Goal: Task Accomplishment & Management: Complete application form

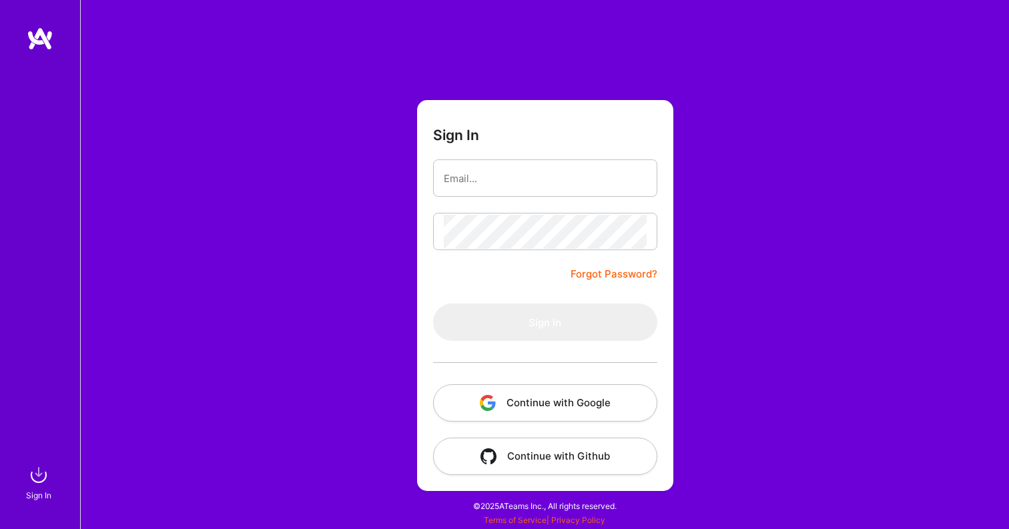
click at [550, 409] on button "Continue with Google" at bounding box center [545, 402] width 224 height 37
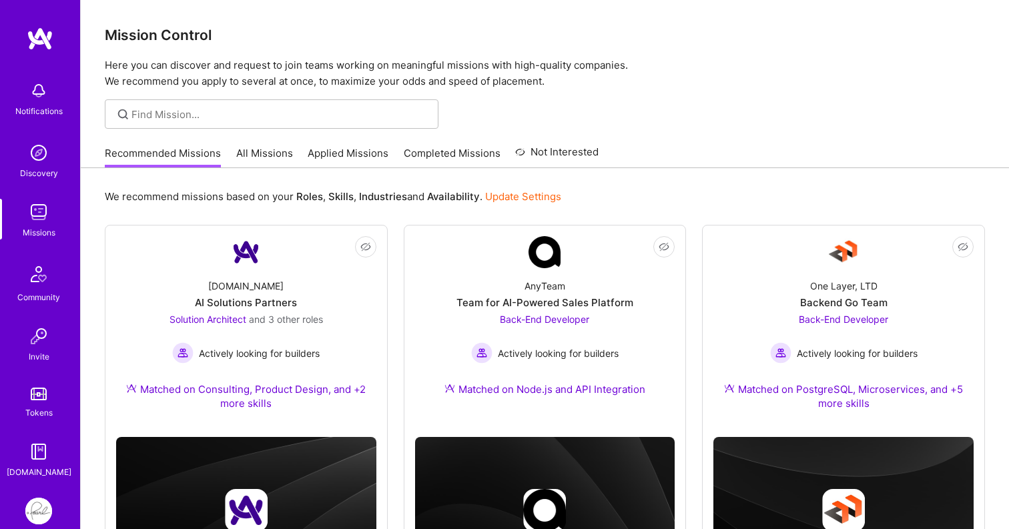
scroll to position [67, 0]
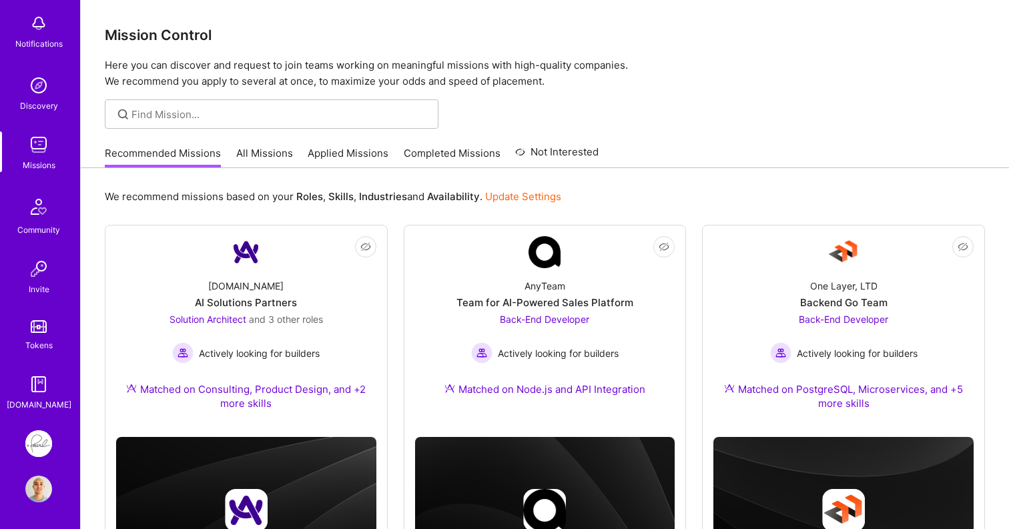
click at [39, 438] on img at bounding box center [38, 444] width 27 height 27
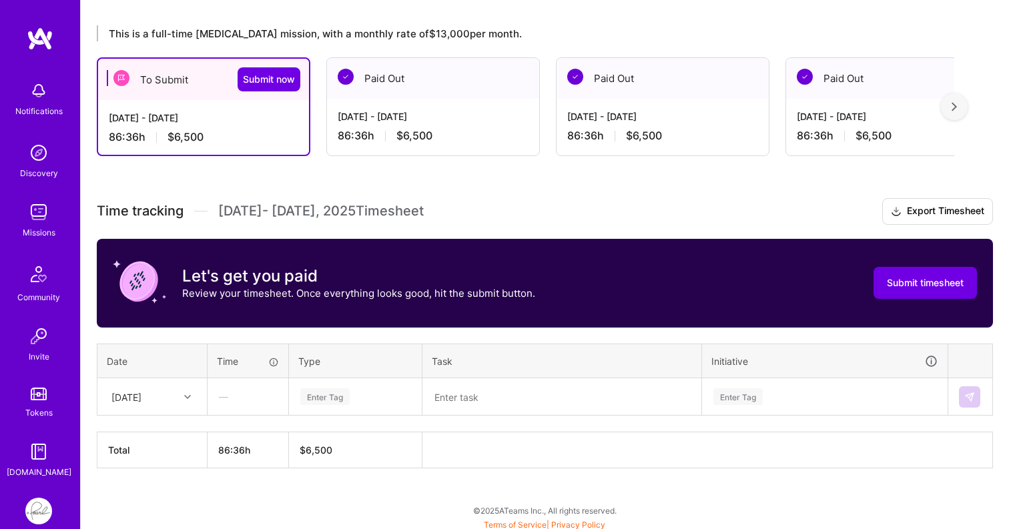
scroll to position [224, 0]
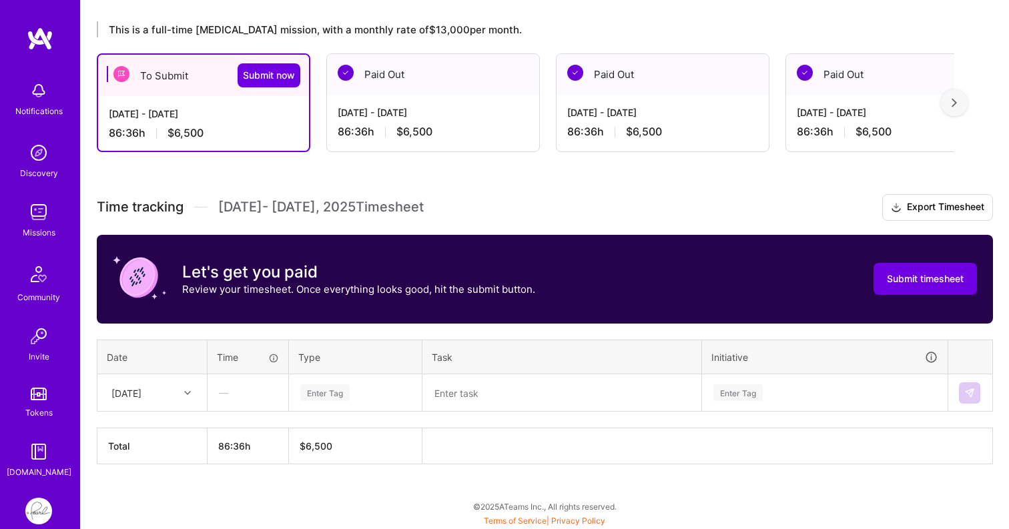
click at [182, 395] on div at bounding box center [189, 392] width 21 height 17
click at [164, 431] on div "[DATE]" at bounding box center [152, 431] width 108 height 25
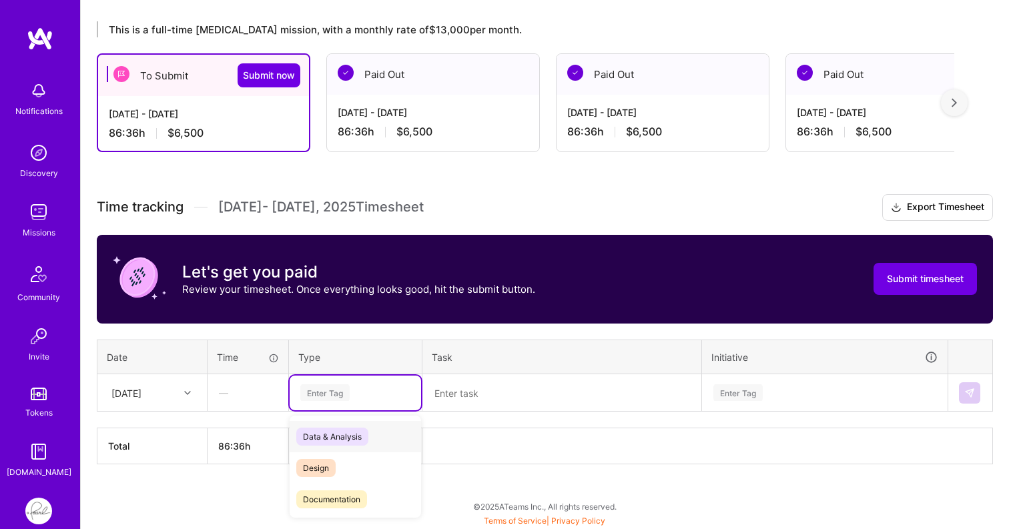
click at [334, 392] on div "Enter Tag" at bounding box center [324, 392] width 49 height 21
click at [340, 487] on span "Engineering" at bounding box center [324, 482] width 57 height 18
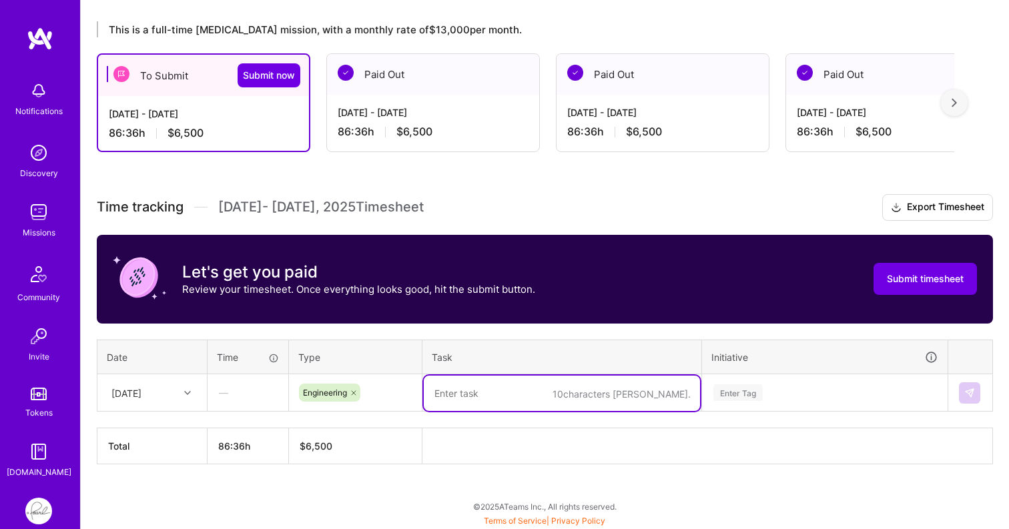
click at [478, 395] on textarea at bounding box center [562, 393] width 276 height 35
drag, startPoint x: 601, startPoint y: 392, endPoint x: 372, endPoint y: 401, distance: 229.1
click at [372, 401] on tr "[DATE] — Engineering Payor application FE development Enter Tag" at bounding box center [545, 392] width 896 height 37
drag, startPoint x: 595, startPoint y: 400, endPoint x: 423, endPoint y: 396, distance: 172.2
click at [423, 396] on td "Payor application FE development" at bounding box center [563, 392] width 280 height 37
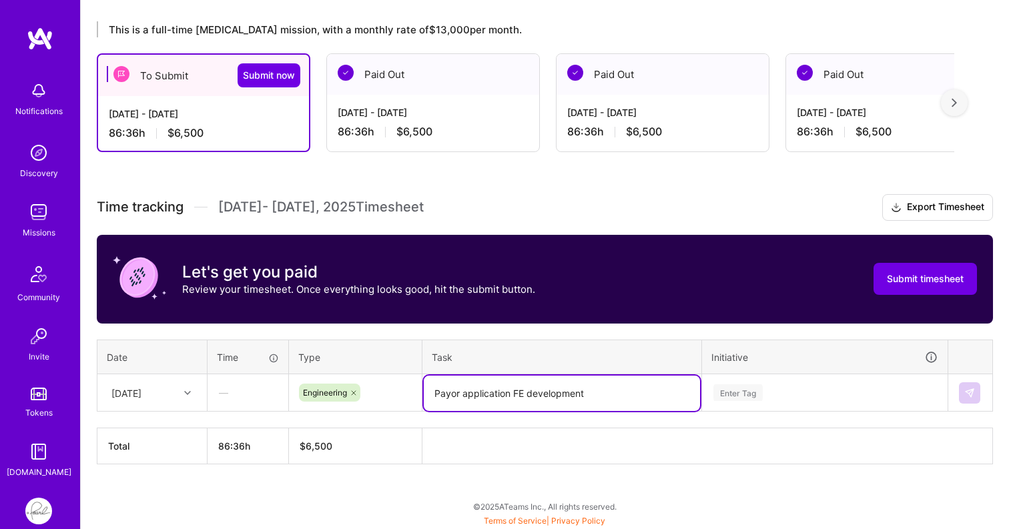
type textarea "Payor application FE development"
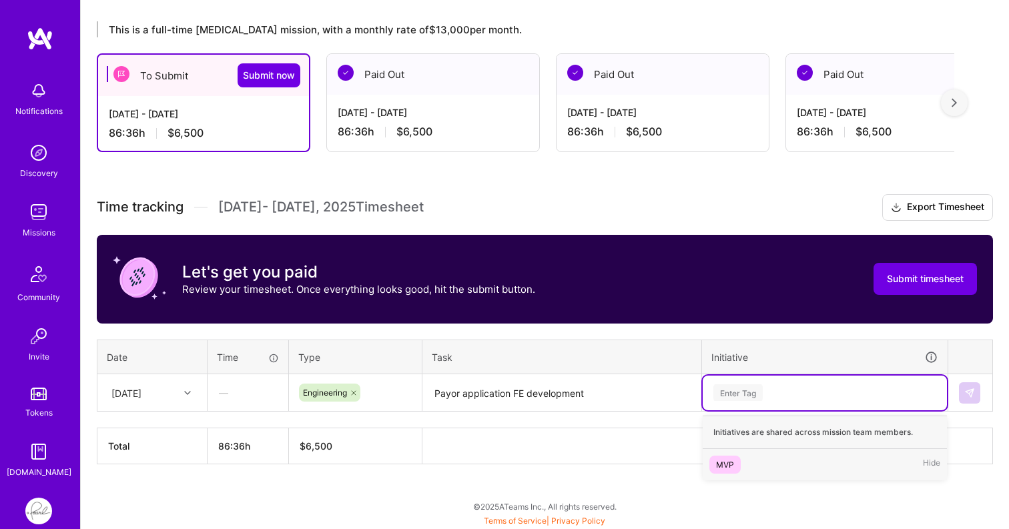
click at [742, 391] on div "Enter Tag" at bounding box center [738, 392] width 49 height 21
click at [730, 466] on div "MVP" at bounding box center [725, 465] width 18 height 14
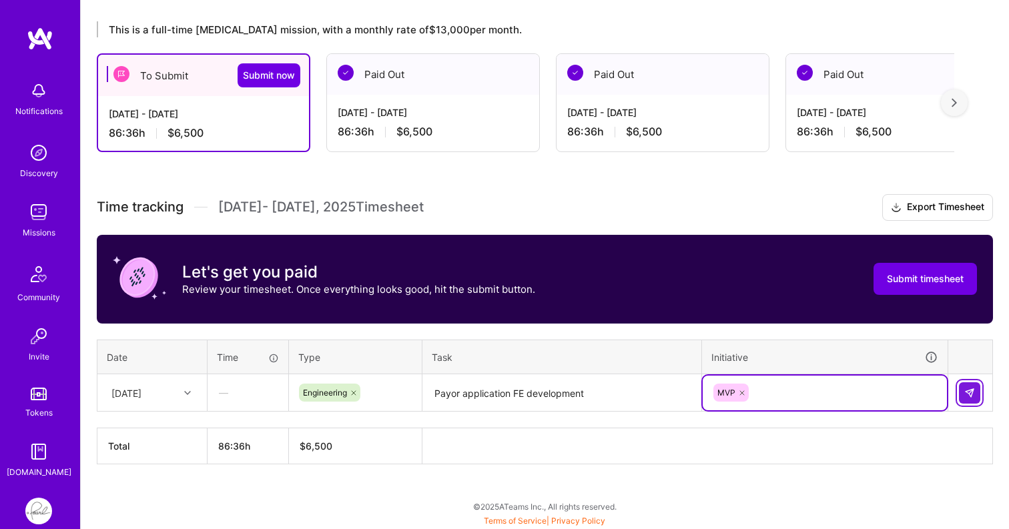
click at [977, 395] on button at bounding box center [969, 392] width 21 height 21
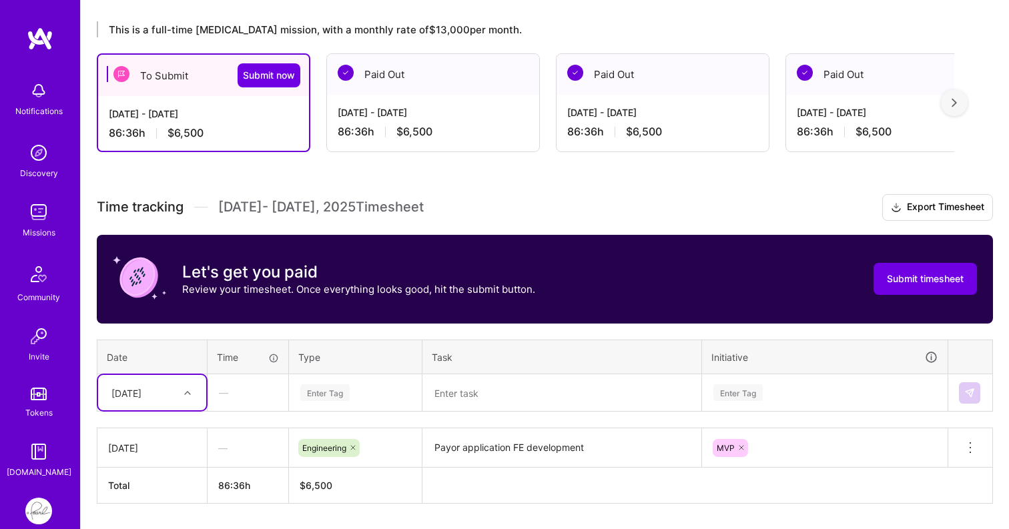
click at [190, 392] on div "option [DATE], selected. Select is focused ,type to refine list, press Down to …" at bounding box center [152, 392] width 108 height 35
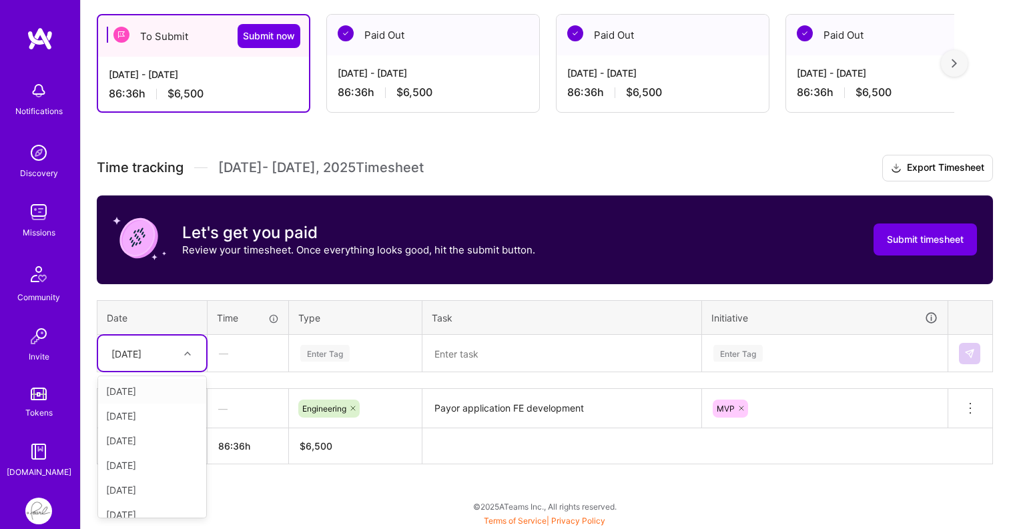
click at [178, 391] on div "[DATE]" at bounding box center [152, 391] width 108 height 25
click at [301, 362] on div "Enter Tag" at bounding box center [355, 353] width 131 height 35
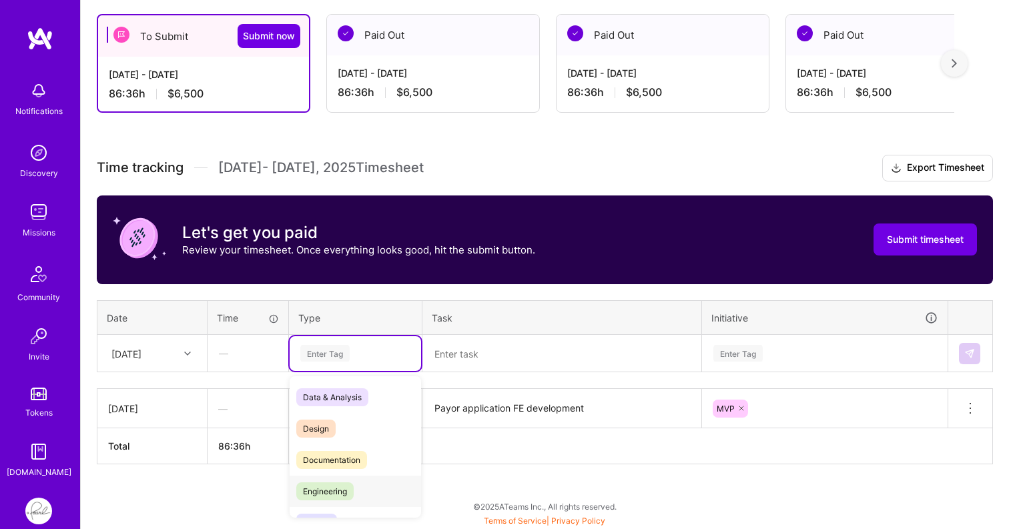
click at [329, 489] on span "Engineering" at bounding box center [324, 492] width 57 height 18
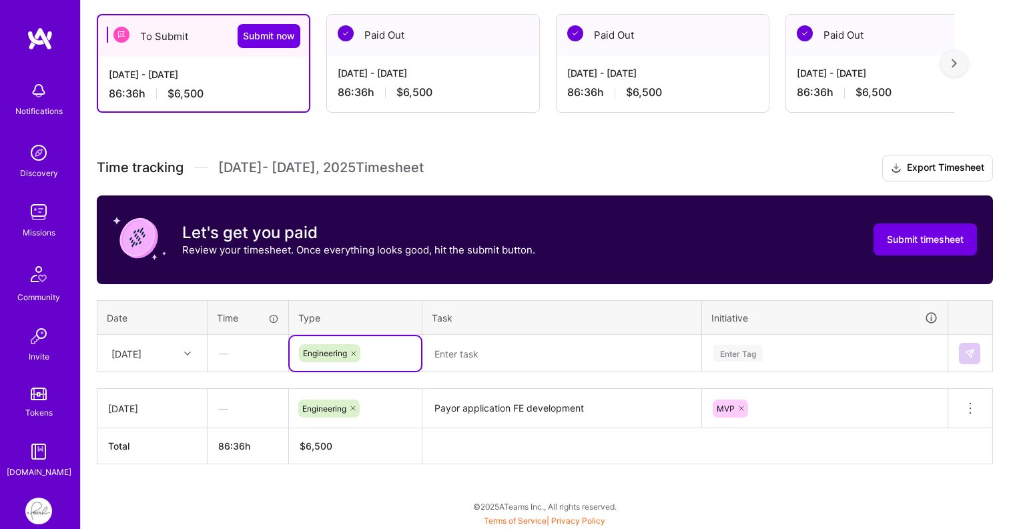
click at [473, 370] on textarea at bounding box center [562, 353] width 276 height 35
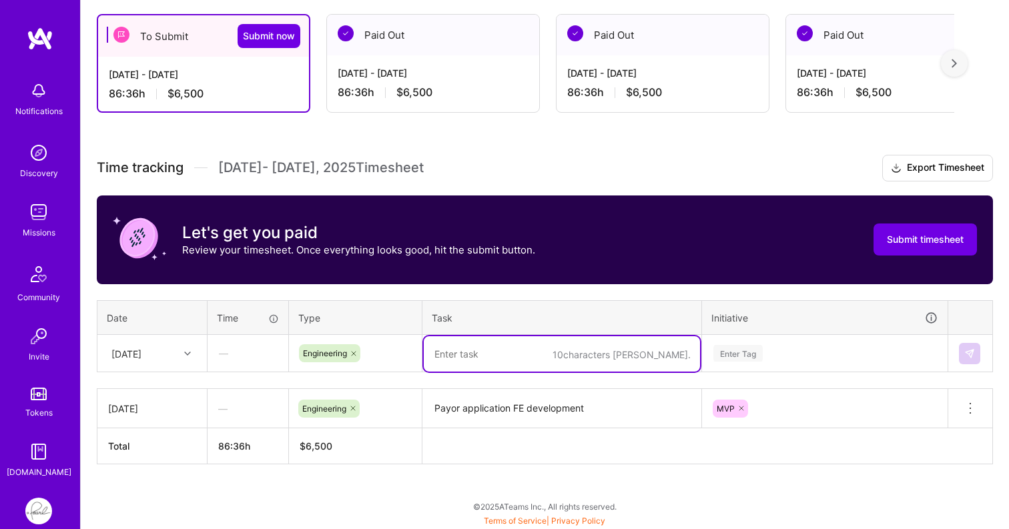
paste textarea "Payor application FE development"
type textarea "Payor application FE development"
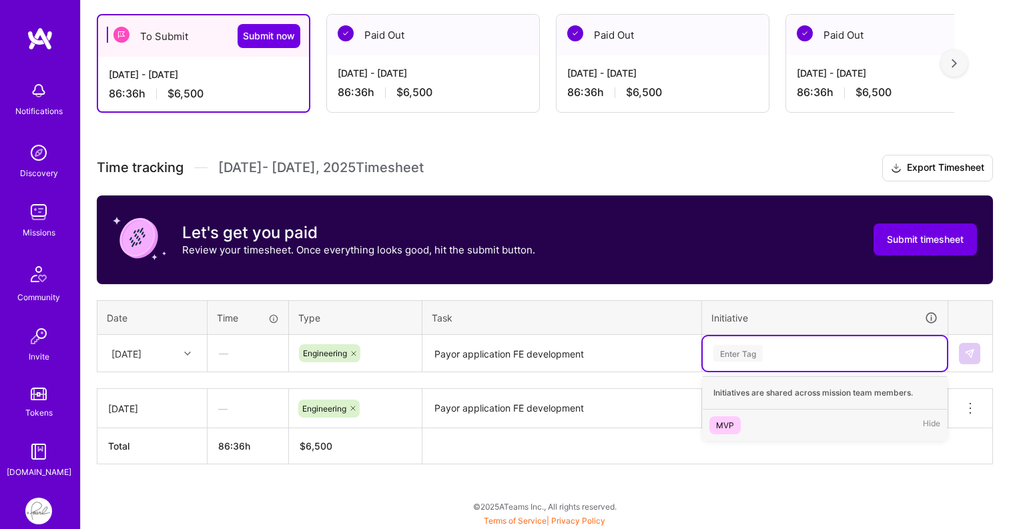
click at [725, 351] on div "Enter Tag" at bounding box center [738, 353] width 49 height 21
click at [716, 427] on div "MVP" at bounding box center [725, 426] width 18 height 14
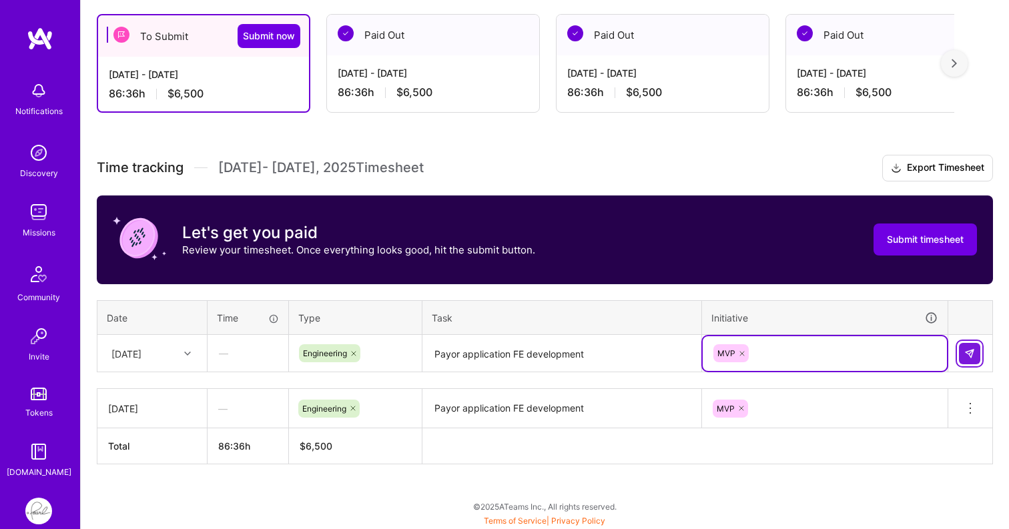
click at [970, 350] on img at bounding box center [970, 353] width 11 height 11
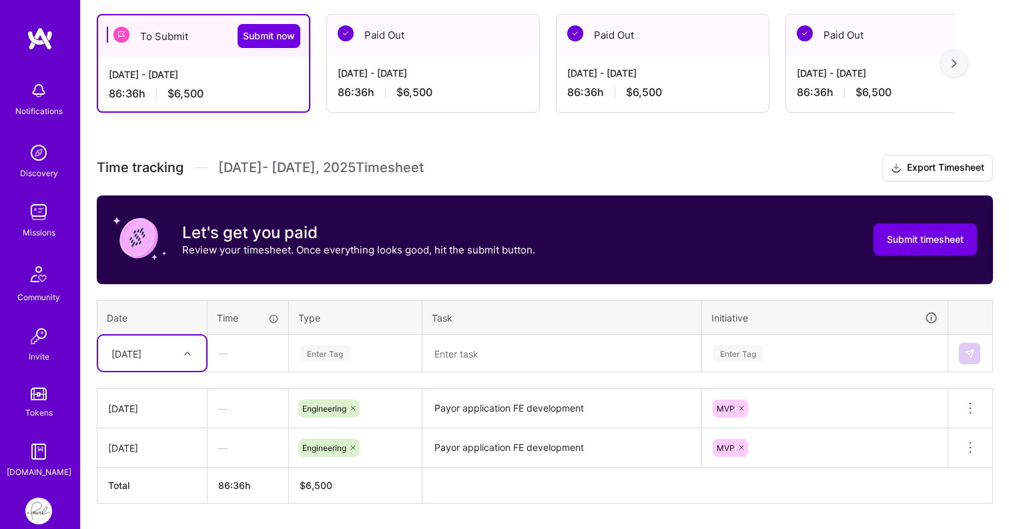
click at [185, 353] on div "option [DATE], selected. Select is focused ,type to refine list, press Down to …" at bounding box center [152, 353] width 108 height 35
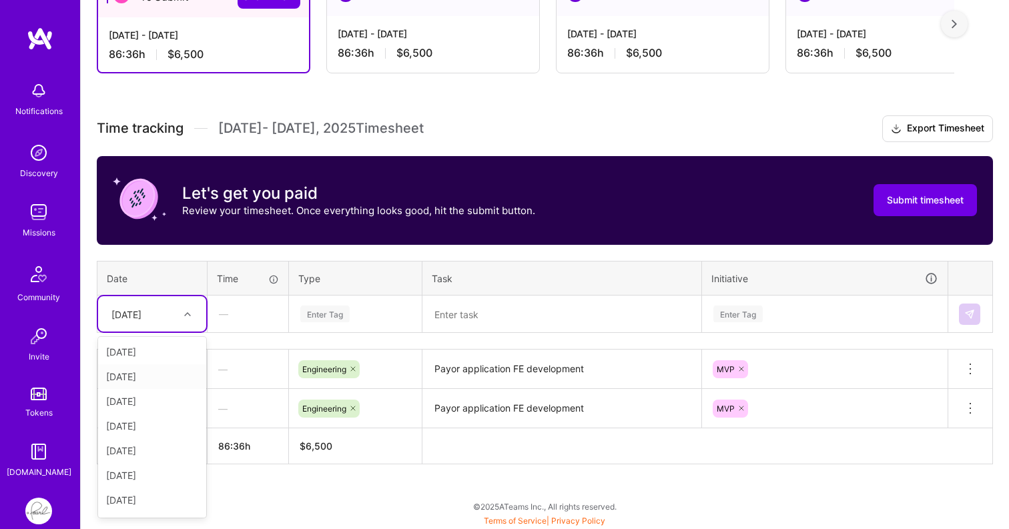
click at [164, 374] on div "[DATE]" at bounding box center [152, 376] width 108 height 25
click at [340, 318] on div "Enter Tag" at bounding box center [324, 314] width 49 height 21
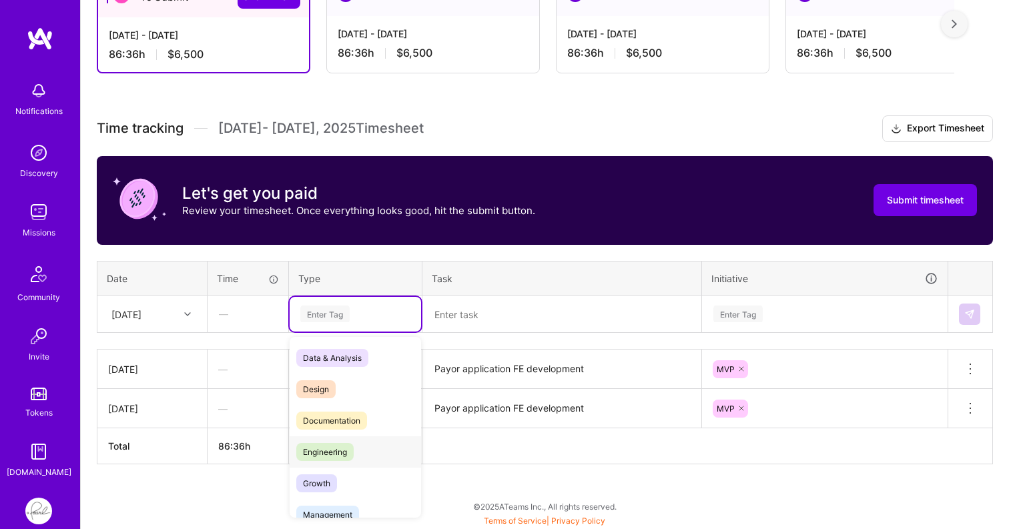
click at [320, 454] on span "Engineering" at bounding box center [324, 452] width 57 height 18
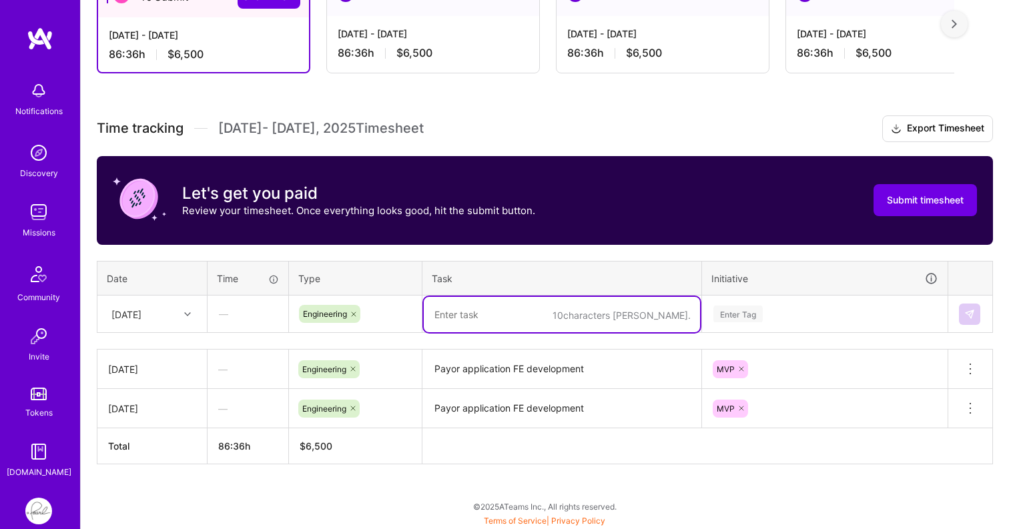
click at [515, 313] on textarea at bounding box center [562, 314] width 276 height 35
paste textarea "Payor application FE development"
type textarea "Payor application FE development"
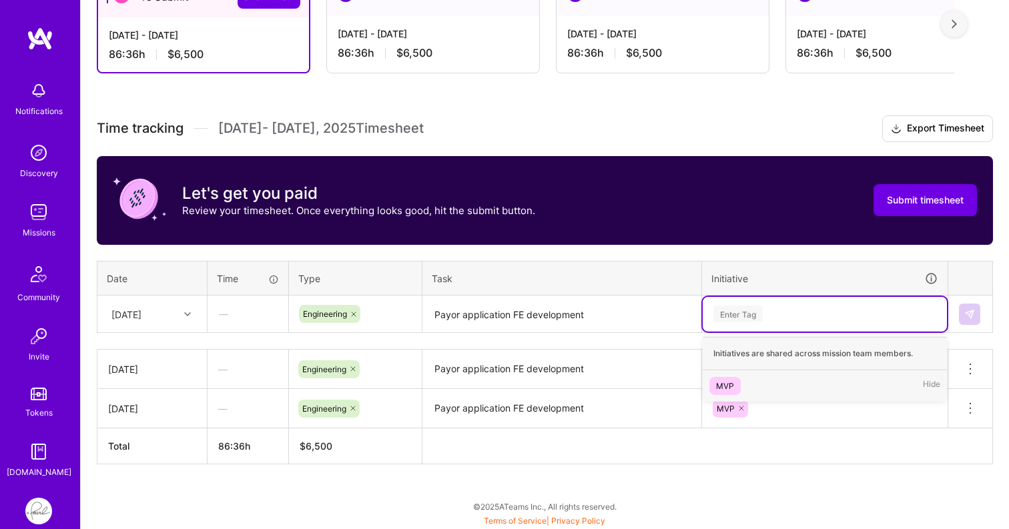
click at [740, 304] on div "Enter Tag" at bounding box center [825, 314] width 244 height 35
click at [732, 379] on div "MVP" at bounding box center [725, 386] width 18 height 14
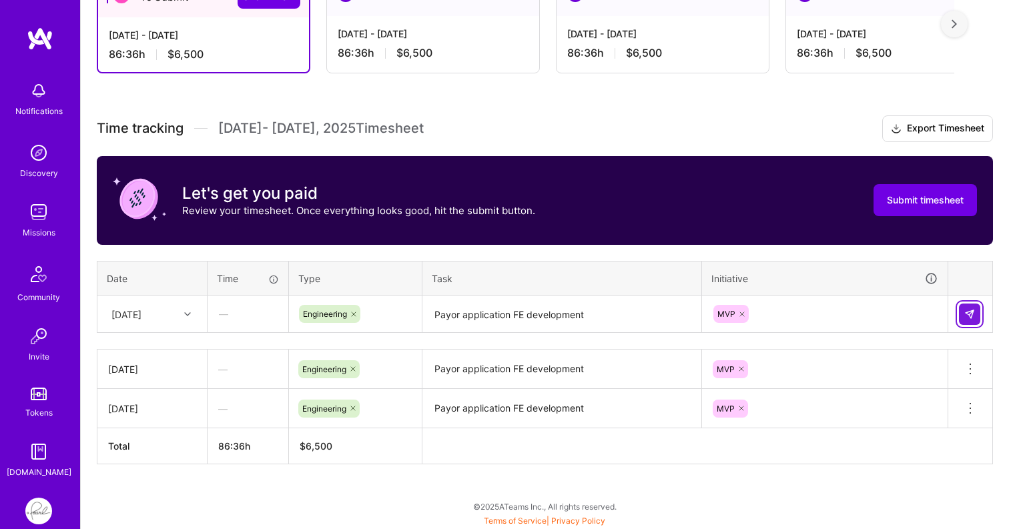
click at [973, 312] on img at bounding box center [970, 314] width 11 height 11
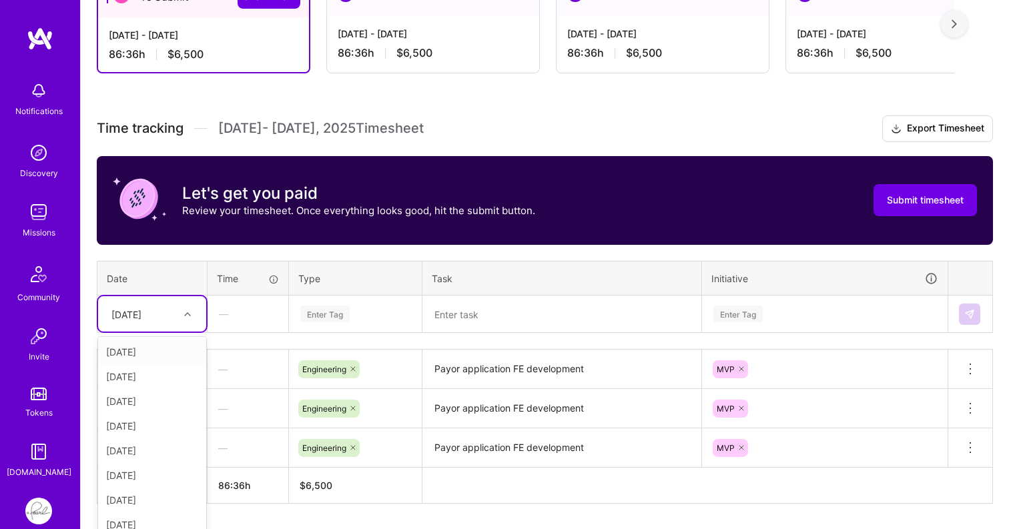
scroll to position [316, 0]
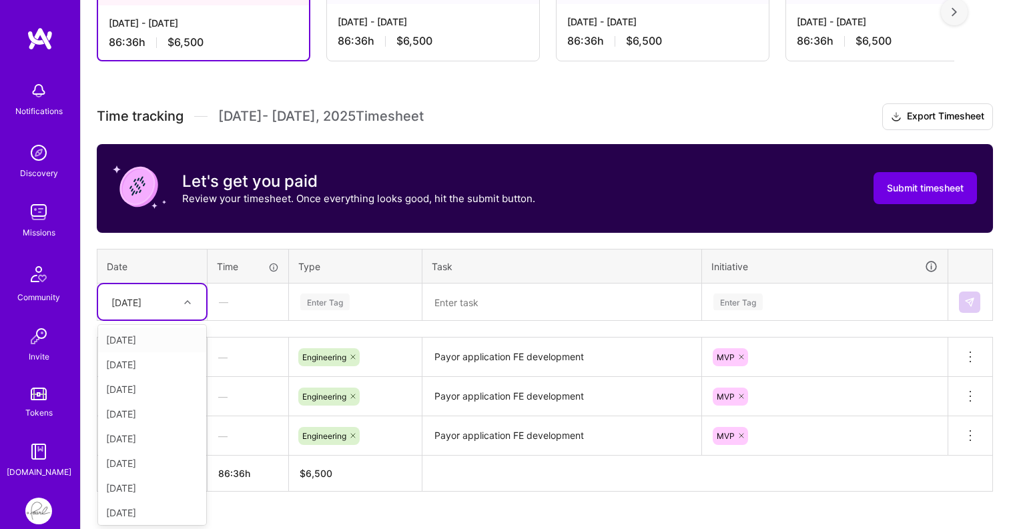
click at [191, 310] on div at bounding box center [189, 302] width 21 height 22
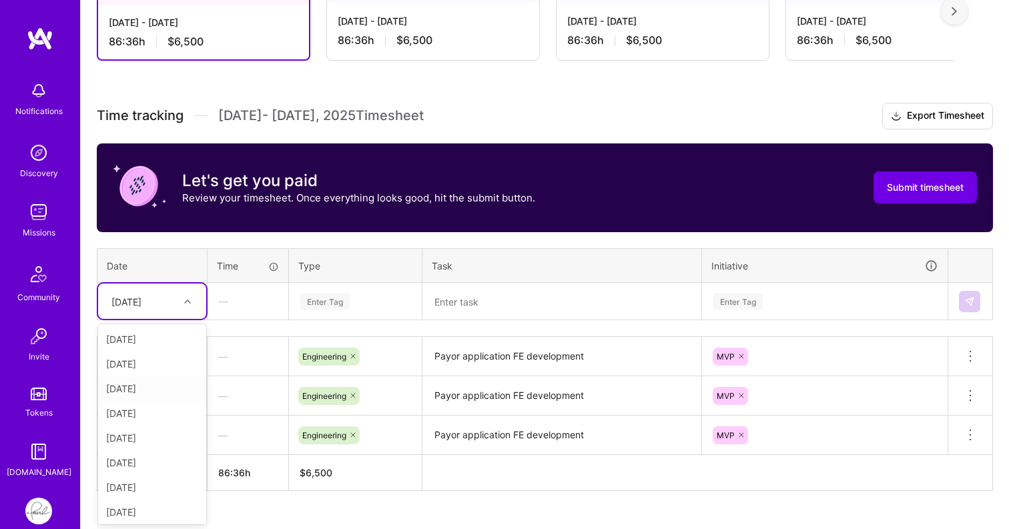
click at [153, 385] on div "[DATE]" at bounding box center [152, 388] width 108 height 25
click at [338, 298] on div "Enter Tag" at bounding box center [324, 301] width 49 height 21
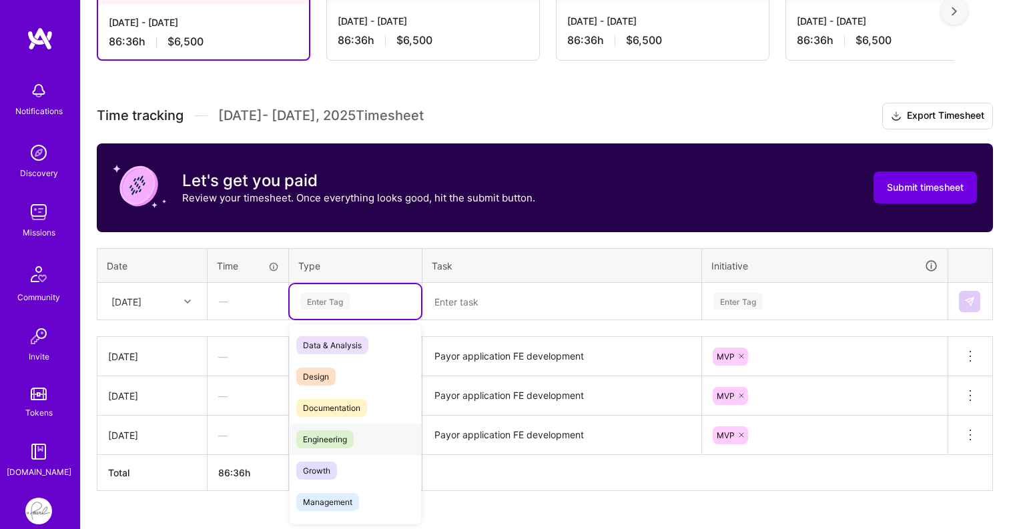
click at [328, 443] on span "Engineering" at bounding box center [324, 440] width 57 height 18
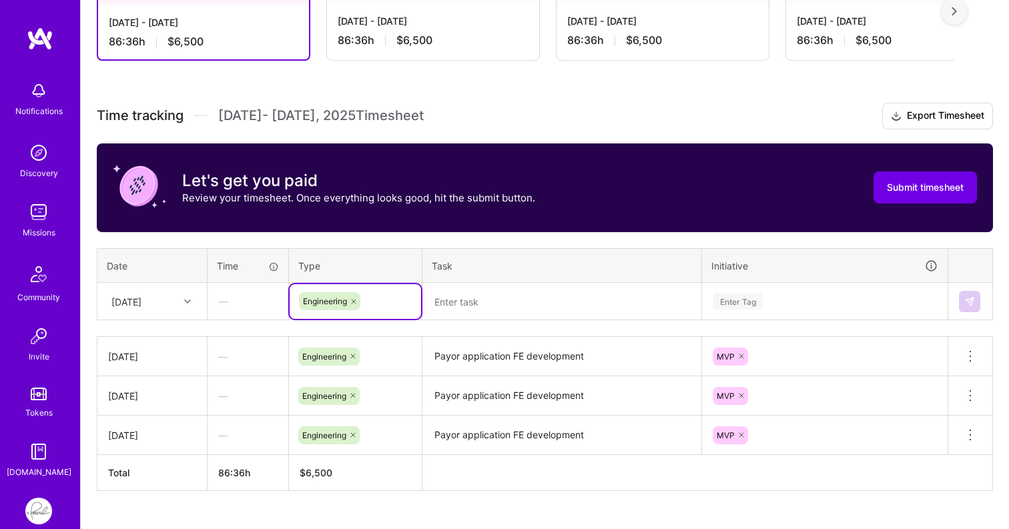
click at [501, 291] on textarea at bounding box center [562, 301] width 276 height 35
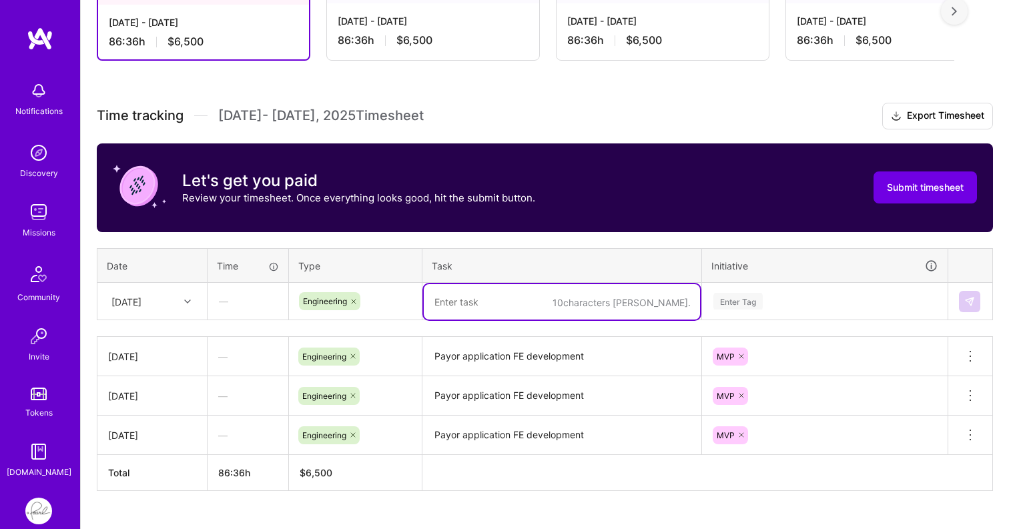
paste textarea "Payor application FE development"
type textarea "Payor application FE development"
click at [730, 298] on div "Enter Tag" at bounding box center [738, 301] width 49 height 21
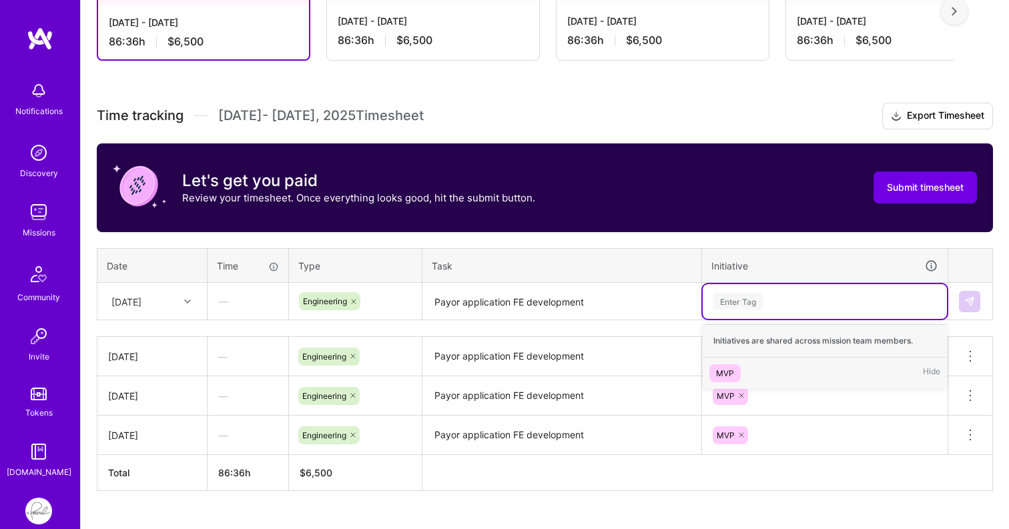
click at [726, 373] on div "MVP" at bounding box center [725, 373] width 18 height 14
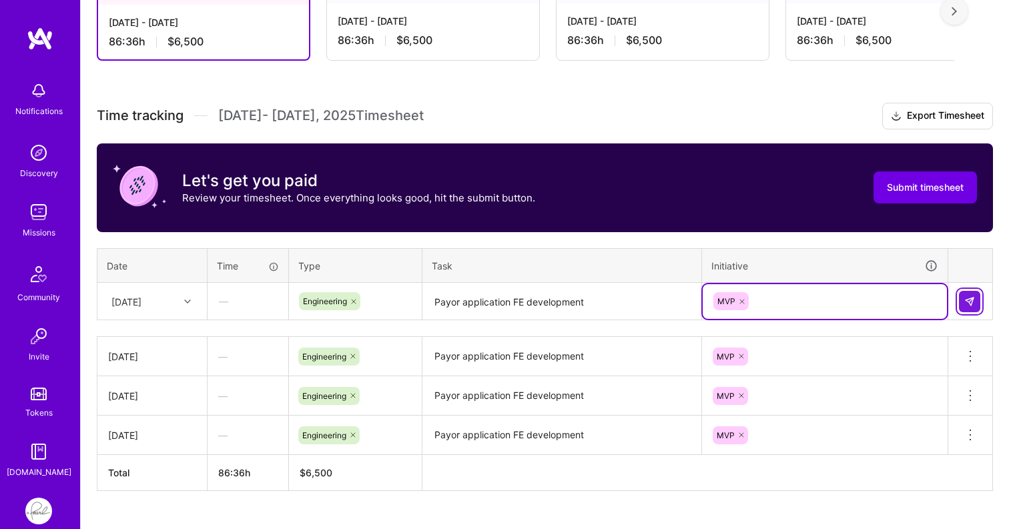
click at [971, 300] on img at bounding box center [970, 301] width 11 height 11
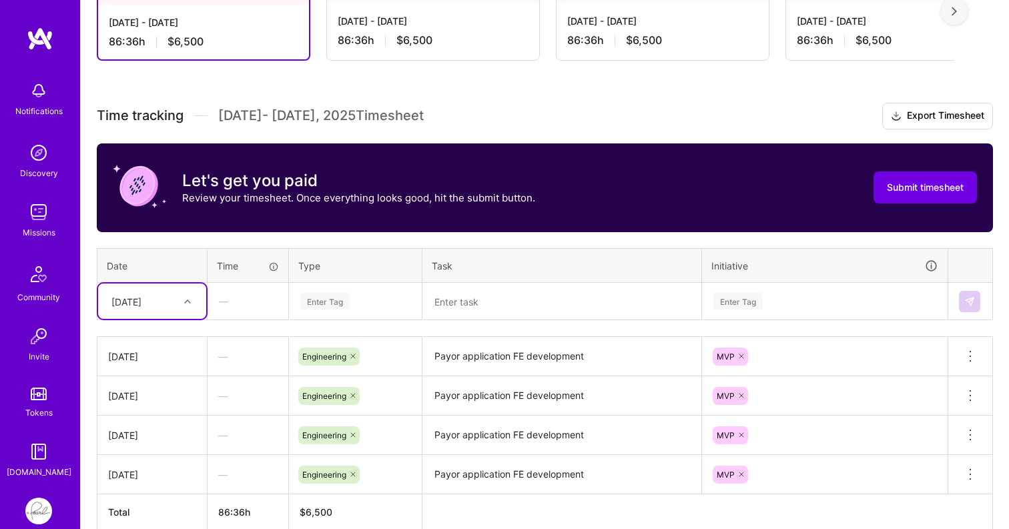
click at [188, 304] on icon at bounding box center [187, 301] width 7 height 7
click at [158, 419] on div "[DATE]" at bounding box center [152, 413] width 108 height 25
click at [317, 305] on div "Enter Tag" at bounding box center [324, 301] width 49 height 21
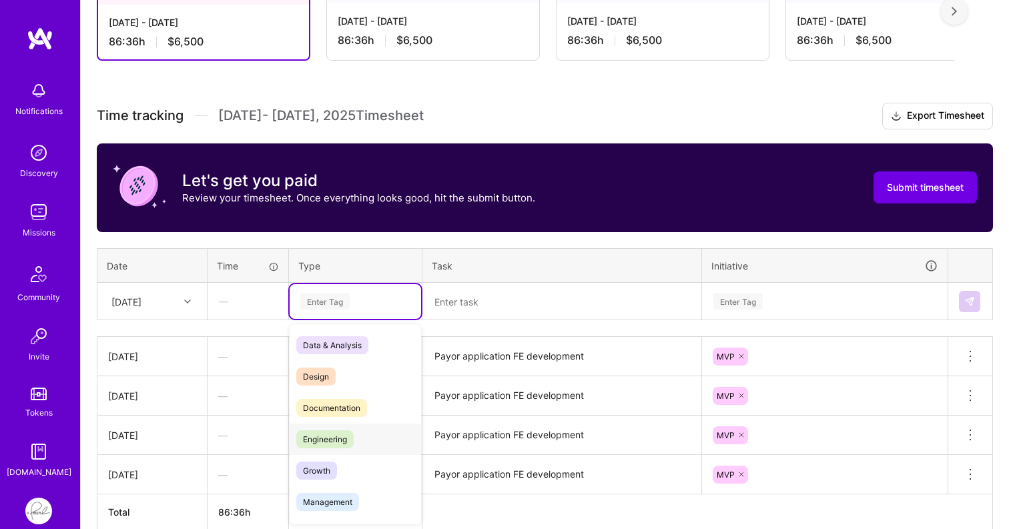
click at [326, 435] on span "Engineering" at bounding box center [324, 440] width 57 height 18
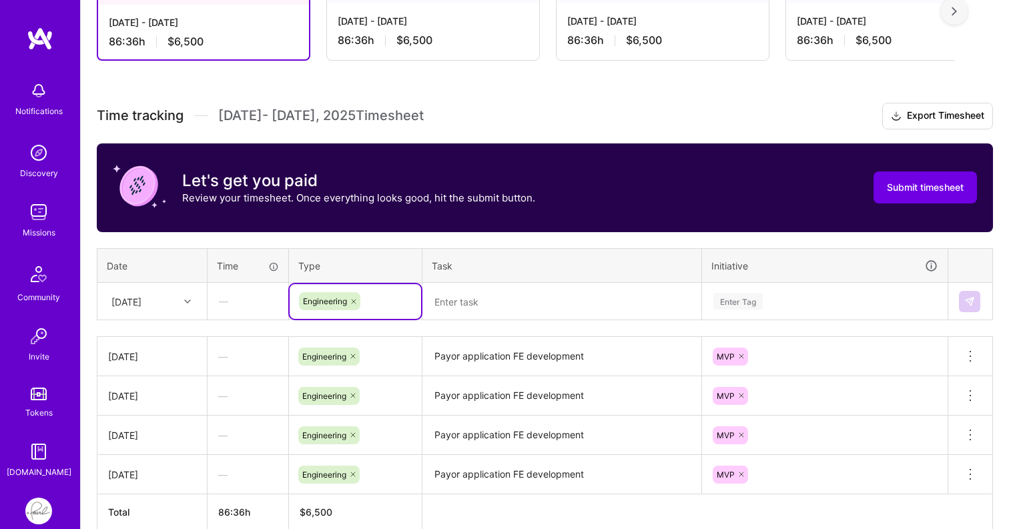
click at [469, 311] on textarea at bounding box center [562, 301] width 276 height 35
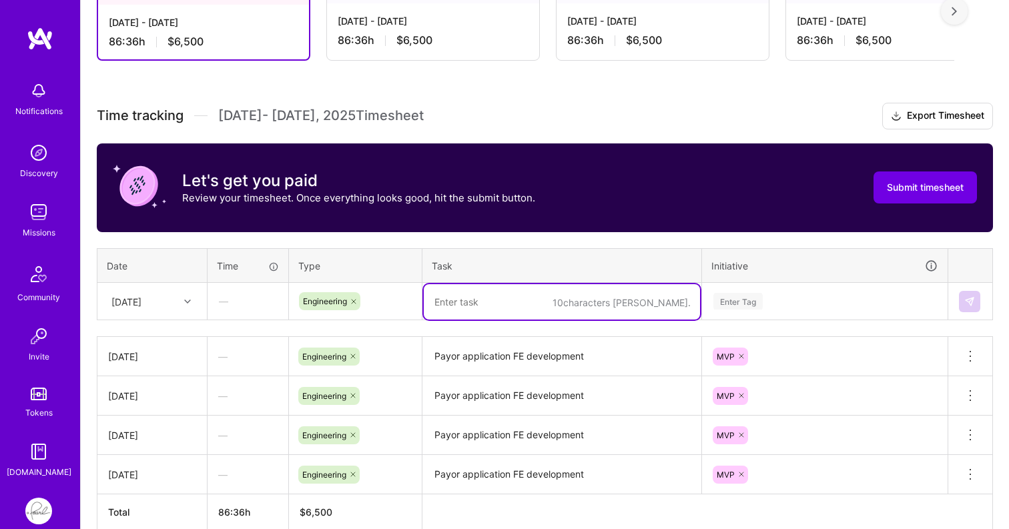
paste textarea "Payor application FE development"
type textarea "Payor application FE development"
click at [723, 301] on div "Enter Tag" at bounding box center [738, 301] width 49 height 21
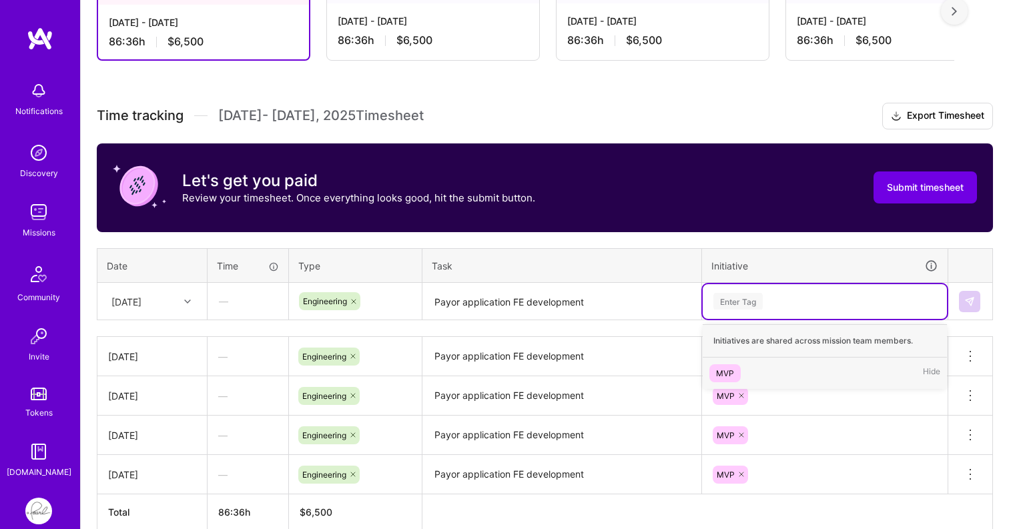
click at [726, 364] on span "MVP" at bounding box center [725, 373] width 31 height 18
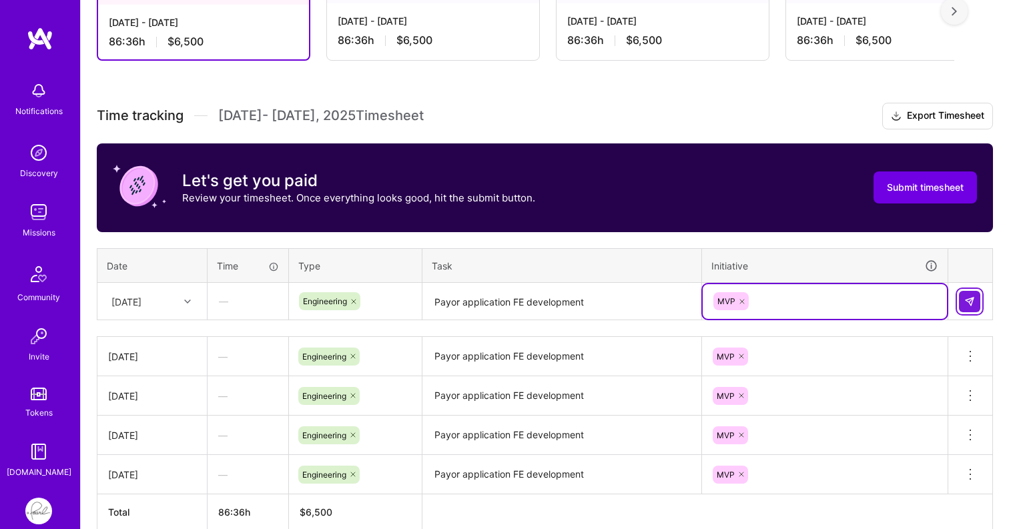
click at [969, 300] on img at bounding box center [970, 301] width 11 height 11
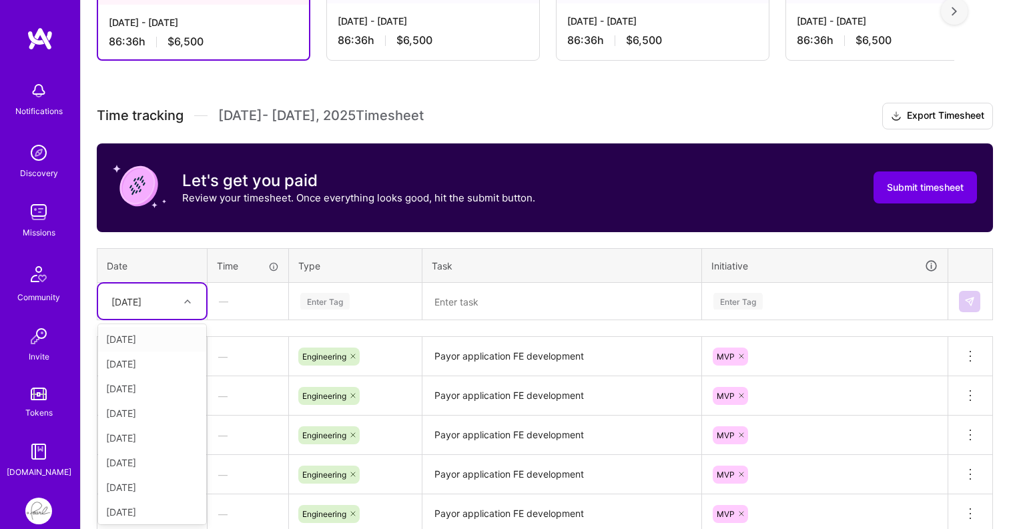
click at [180, 308] on div at bounding box center [189, 301] width 21 height 17
click at [154, 437] on div "[DATE]" at bounding box center [152, 438] width 108 height 25
click at [328, 304] on div "Enter Tag" at bounding box center [324, 301] width 49 height 21
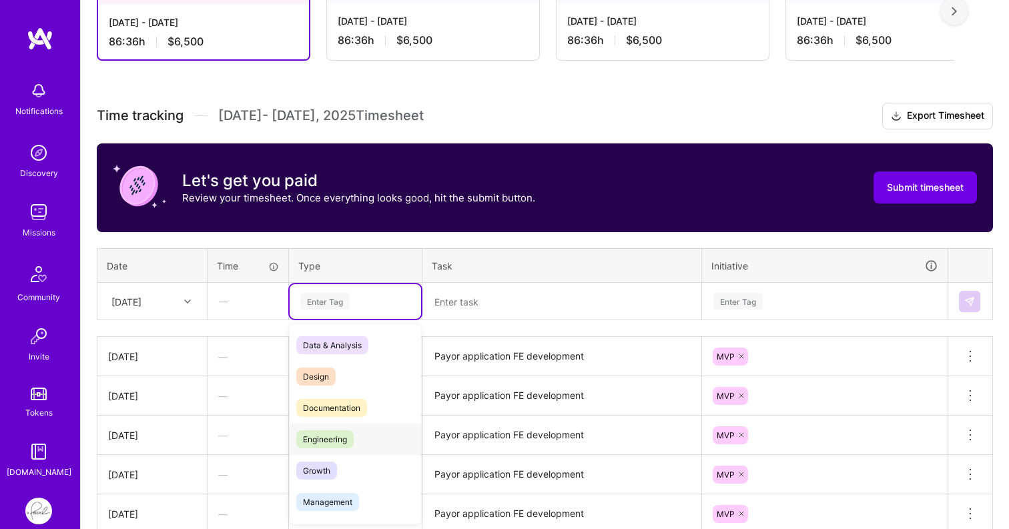
click at [325, 440] on span "Engineering" at bounding box center [324, 440] width 57 height 18
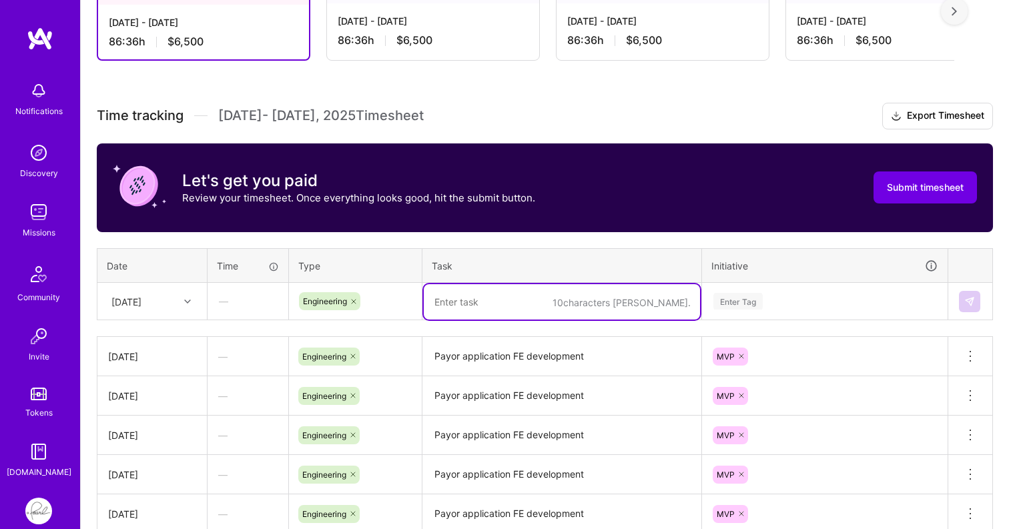
click at [498, 293] on textarea at bounding box center [562, 301] width 276 height 35
paste textarea "Payor application FE development"
type textarea "Payor application FE development"
click at [754, 293] on div "Enter Tag" at bounding box center [738, 301] width 49 height 21
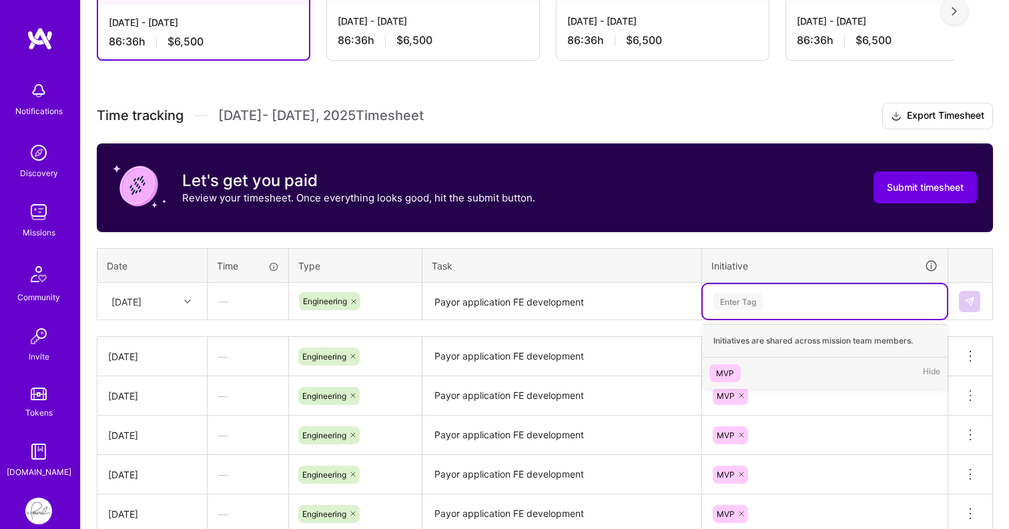
click at [729, 375] on div "MVP" at bounding box center [725, 373] width 18 height 14
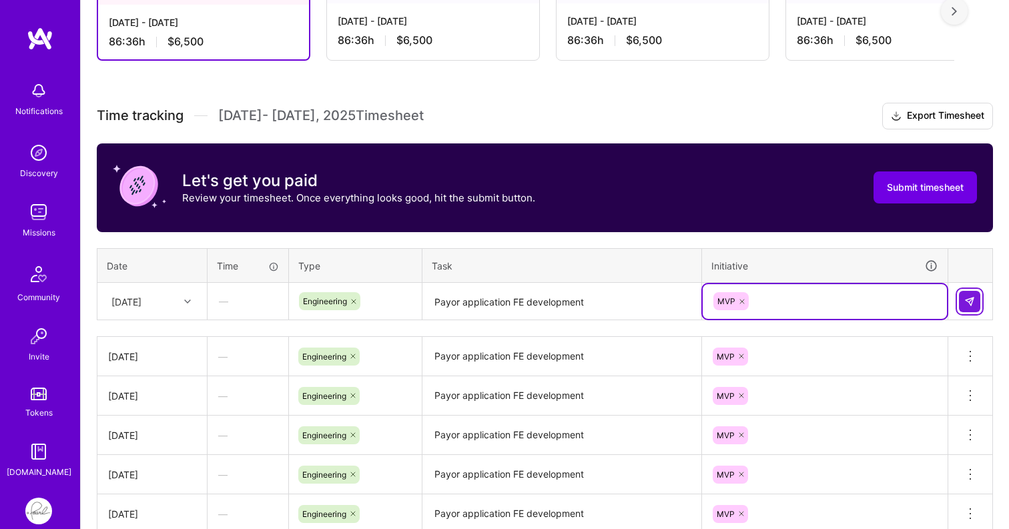
click at [965, 304] on img at bounding box center [970, 301] width 11 height 11
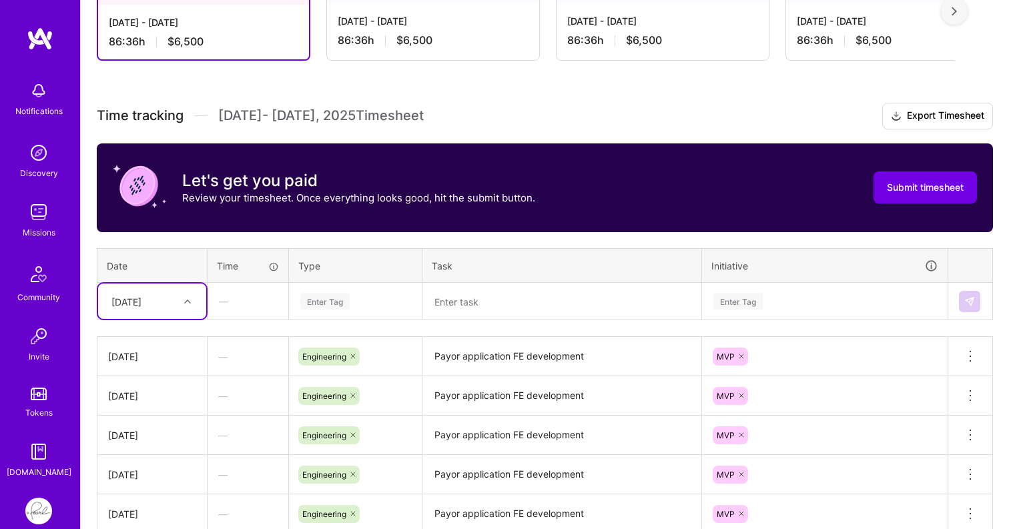
click at [183, 306] on div at bounding box center [189, 301] width 21 height 17
click at [156, 455] on div "[DATE]" at bounding box center [152, 463] width 108 height 25
click at [339, 298] on div "Enter Tag" at bounding box center [324, 301] width 49 height 21
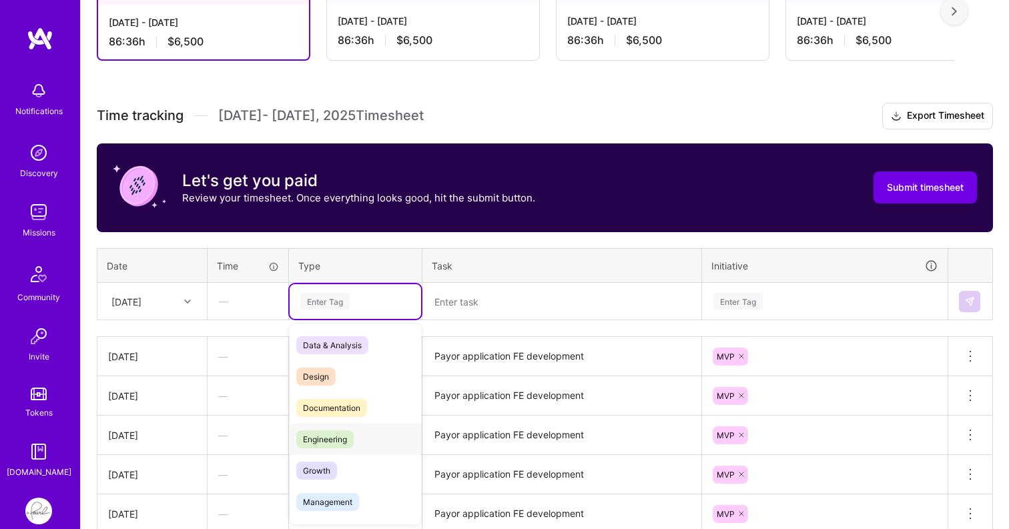
click at [332, 439] on span "Engineering" at bounding box center [324, 440] width 57 height 18
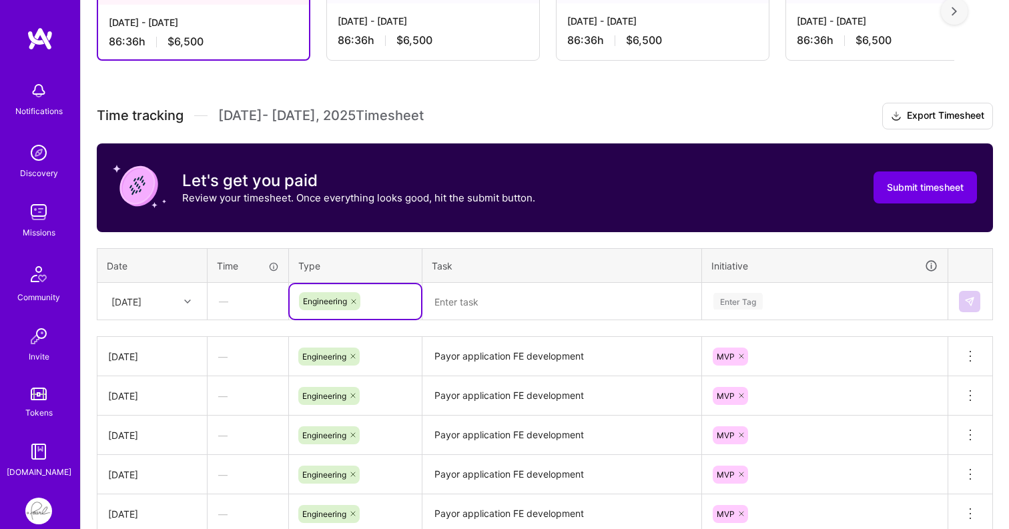
click at [474, 305] on textarea at bounding box center [562, 301] width 276 height 35
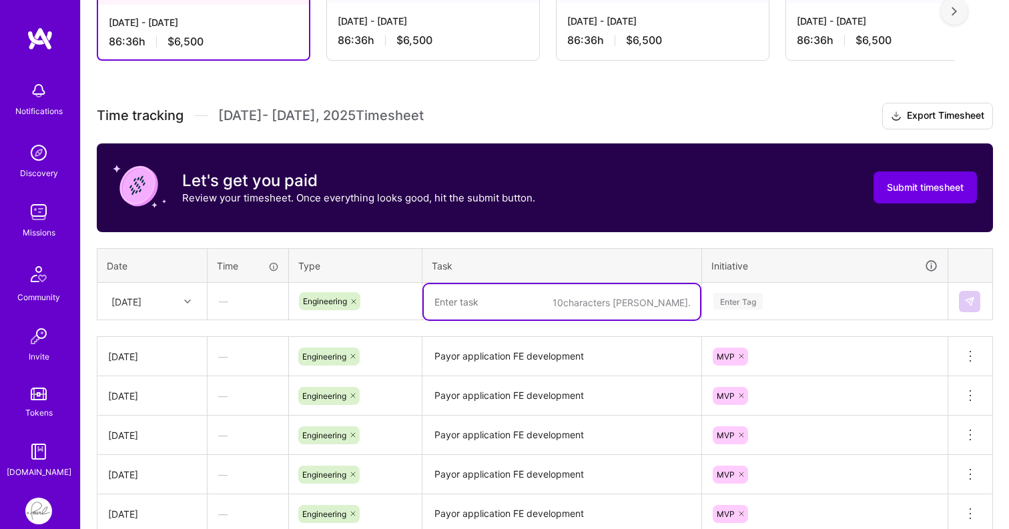
paste textarea "Payor application FE development"
type textarea "Payor application FE development"
click at [724, 298] on div "Enter Tag" at bounding box center [738, 301] width 49 height 21
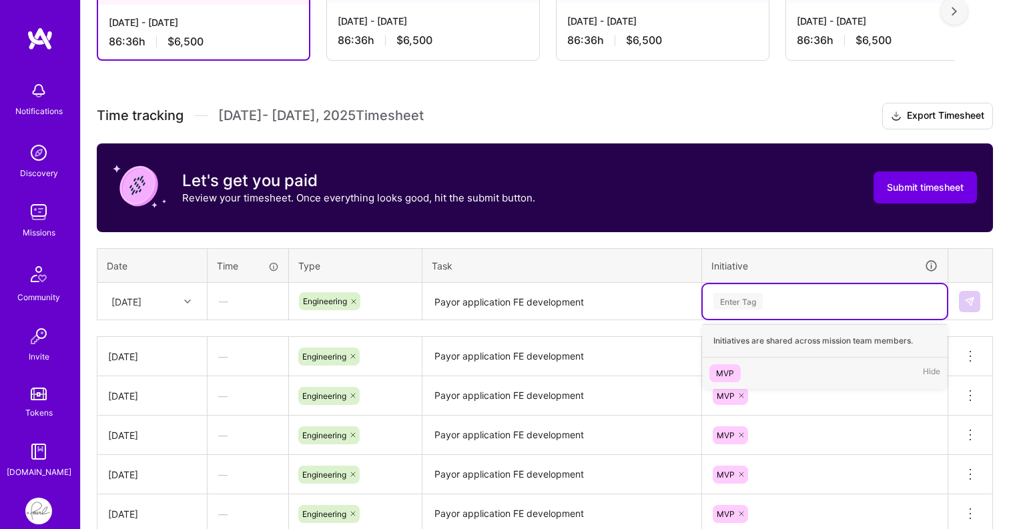
click at [724, 374] on div "MVP" at bounding box center [725, 373] width 18 height 14
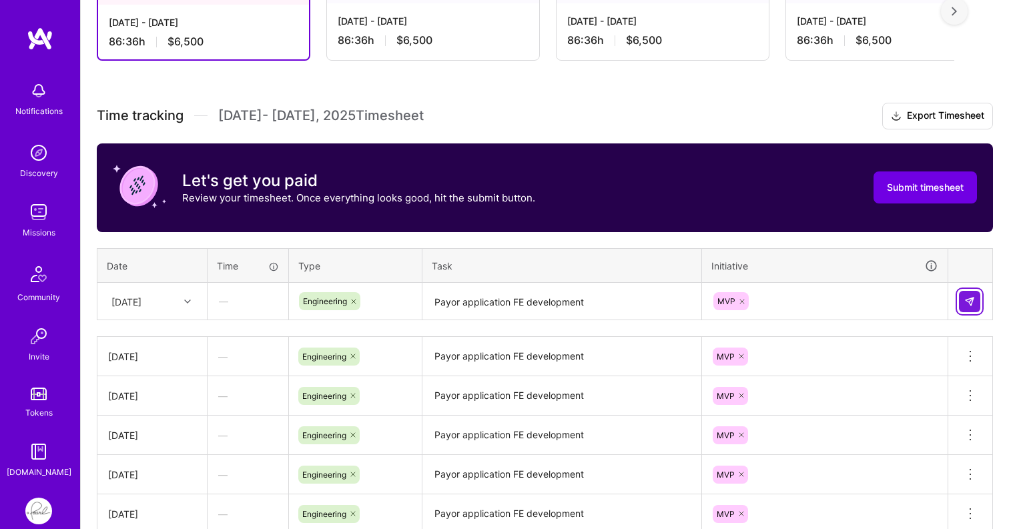
click at [975, 299] on img at bounding box center [970, 301] width 11 height 11
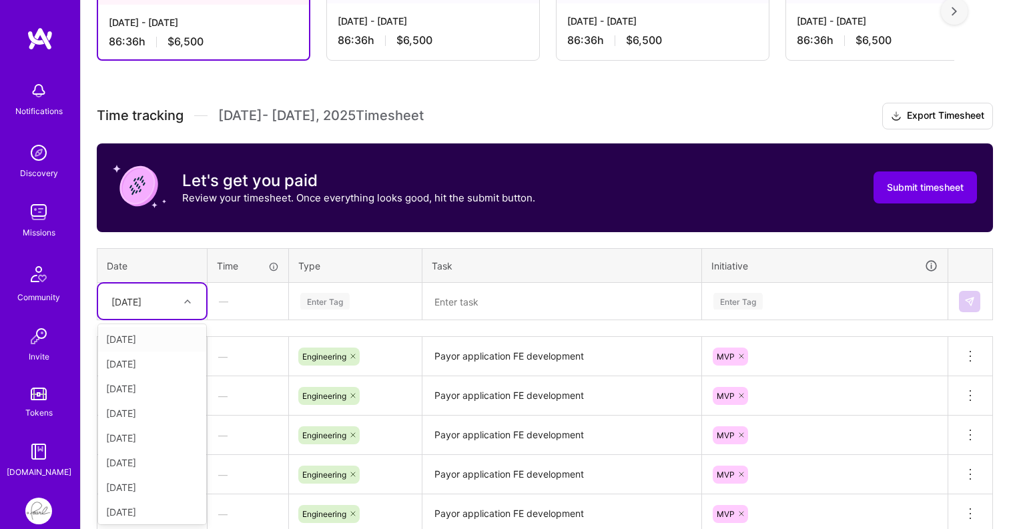
click at [198, 302] on div at bounding box center [189, 301] width 21 height 17
click at [154, 489] on div "[DATE]" at bounding box center [152, 487] width 108 height 25
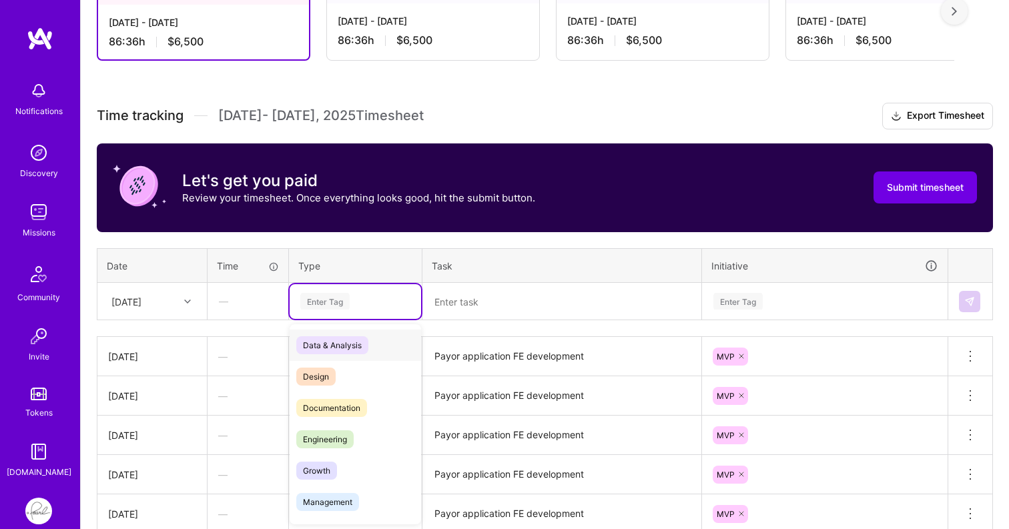
click at [332, 300] on div "Enter Tag" at bounding box center [324, 301] width 49 height 21
click at [316, 441] on span "Engineering" at bounding box center [324, 440] width 57 height 18
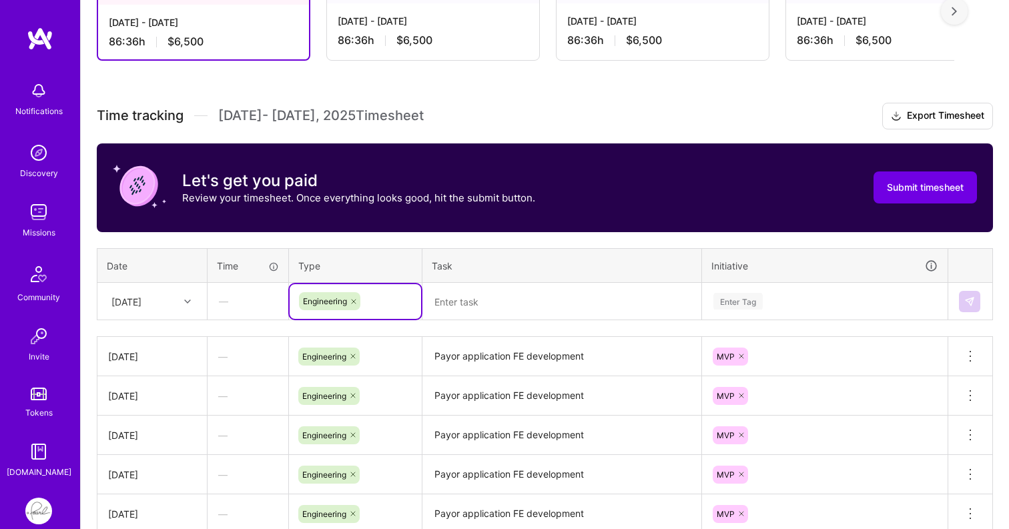
click at [465, 300] on textarea at bounding box center [562, 301] width 276 height 35
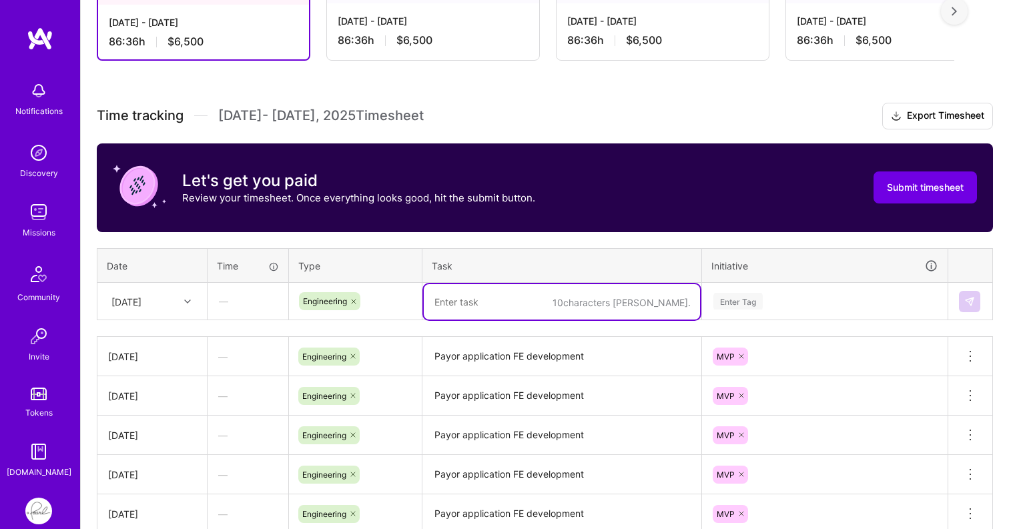
paste textarea "Payor application FE development"
type textarea "Payor application FE development"
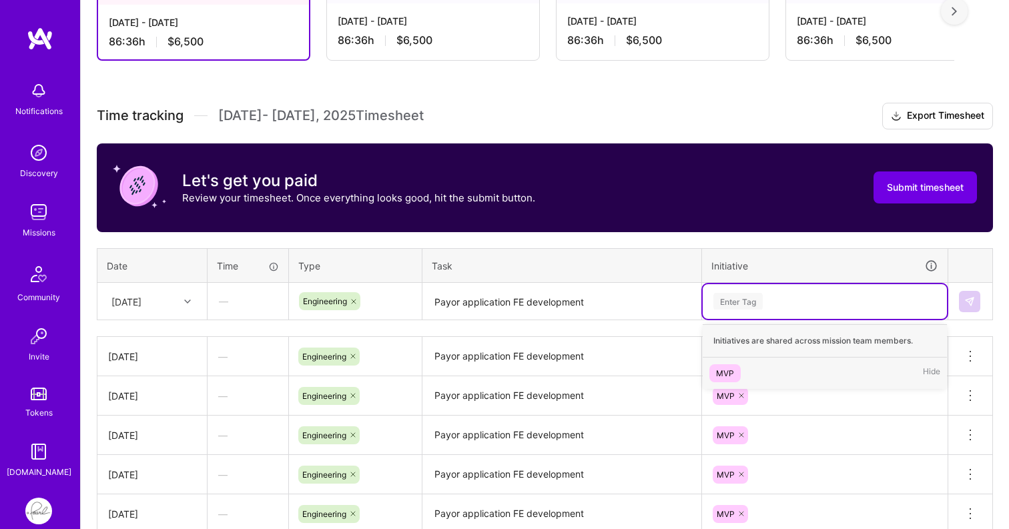
click at [751, 306] on div "Enter Tag" at bounding box center [738, 301] width 49 height 21
click at [733, 366] on div "MVP" at bounding box center [725, 373] width 18 height 14
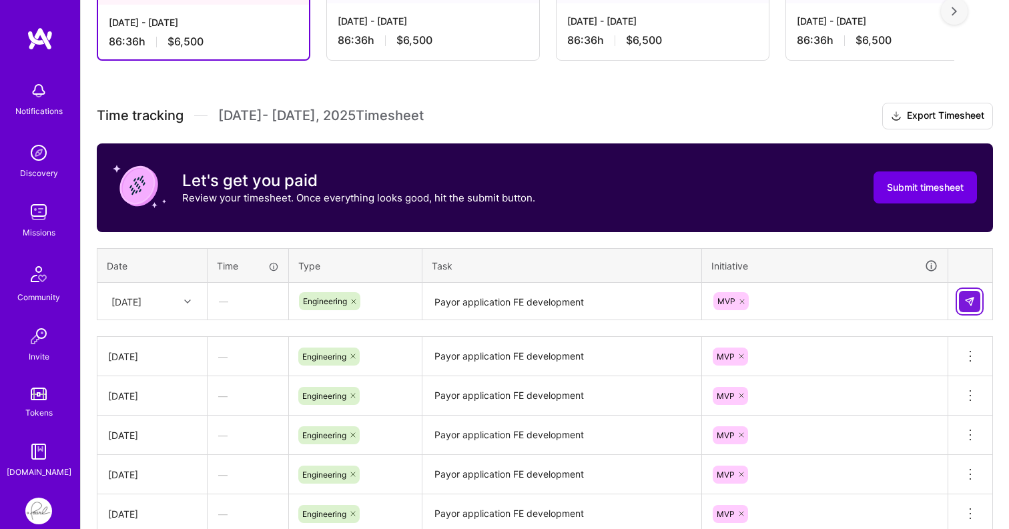
click at [962, 298] on button at bounding box center [969, 301] width 21 height 21
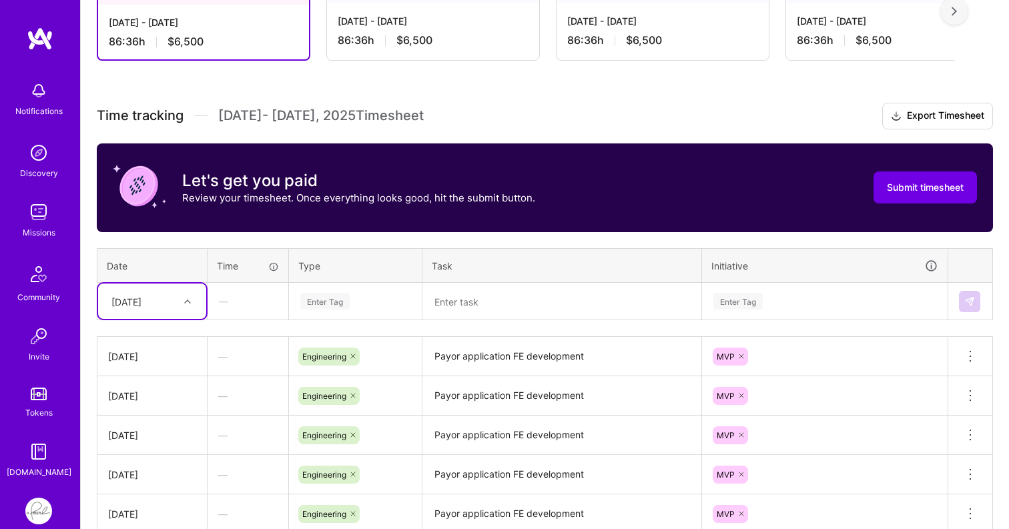
click at [183, 303] on div at bounding box center [189, 301] width 21 height 17
click at [156, 376] on div "[DATE]" at bounding box center [152, 380] width 108 height 25
click at [332, 296] on div "Enter Tag" at bounding box center [324, 301] width 49 height 21
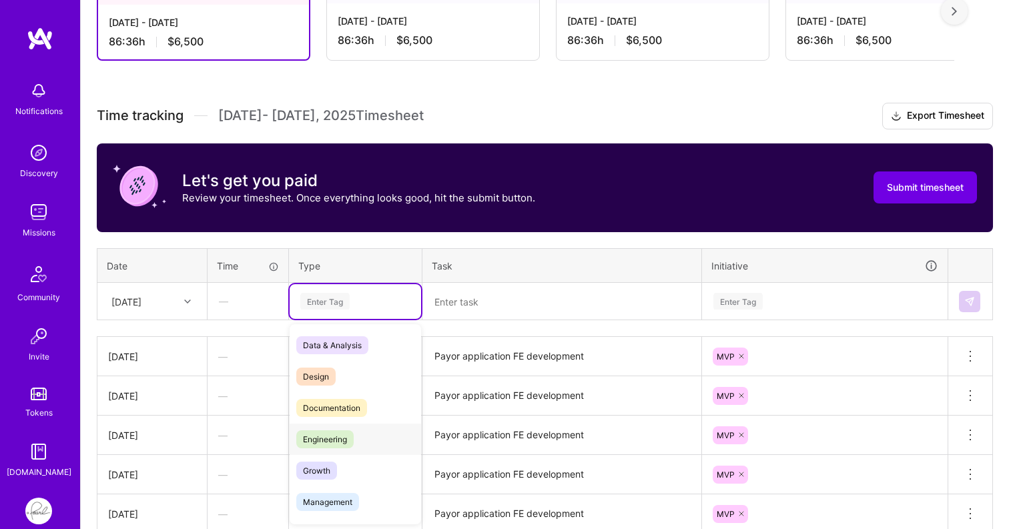
click at [335, 437] on span "Engineering" at bounding box center [324, 440] width 57 height 18
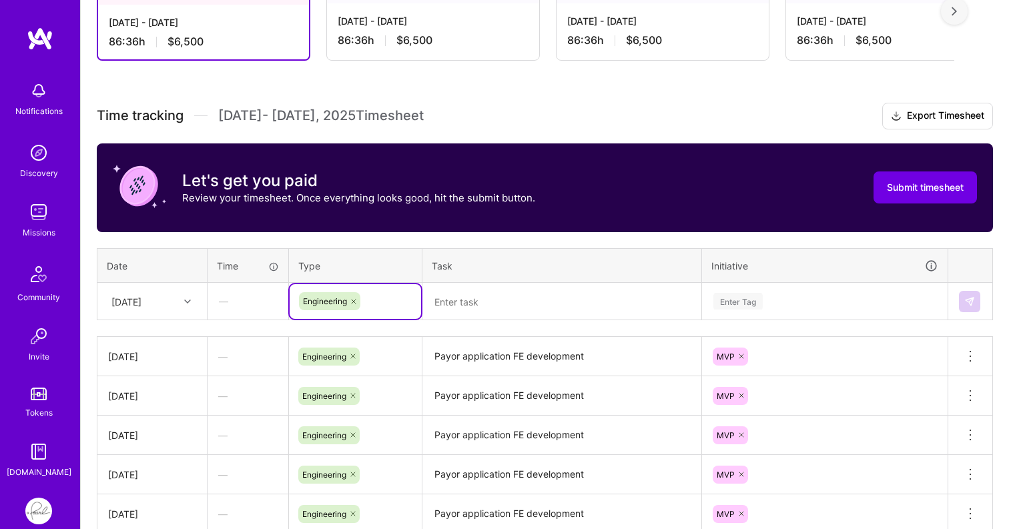
click at [490, 314] on textarea at bounding box center [562, 301] width 276 height 35
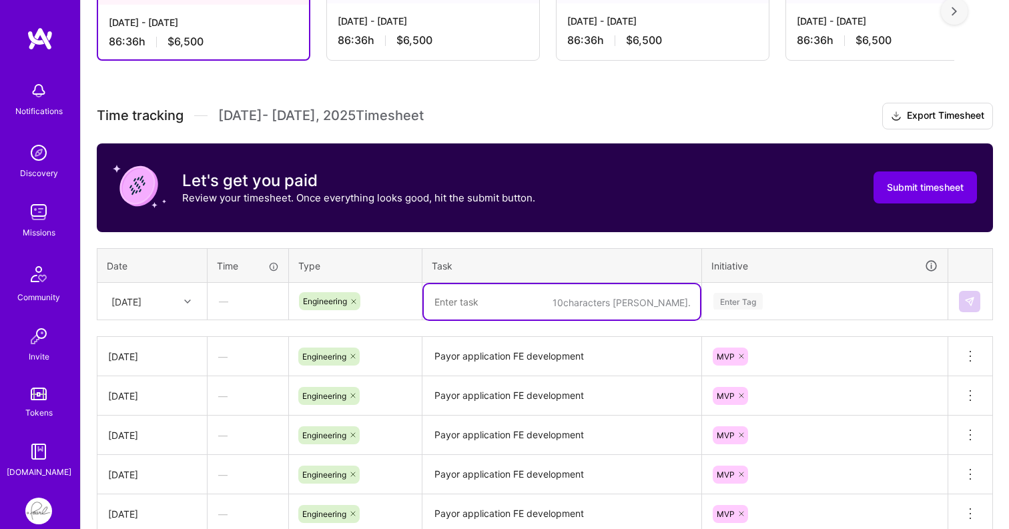
paste textarea "Payor application FE development"
type textarea "Payor application FE development"
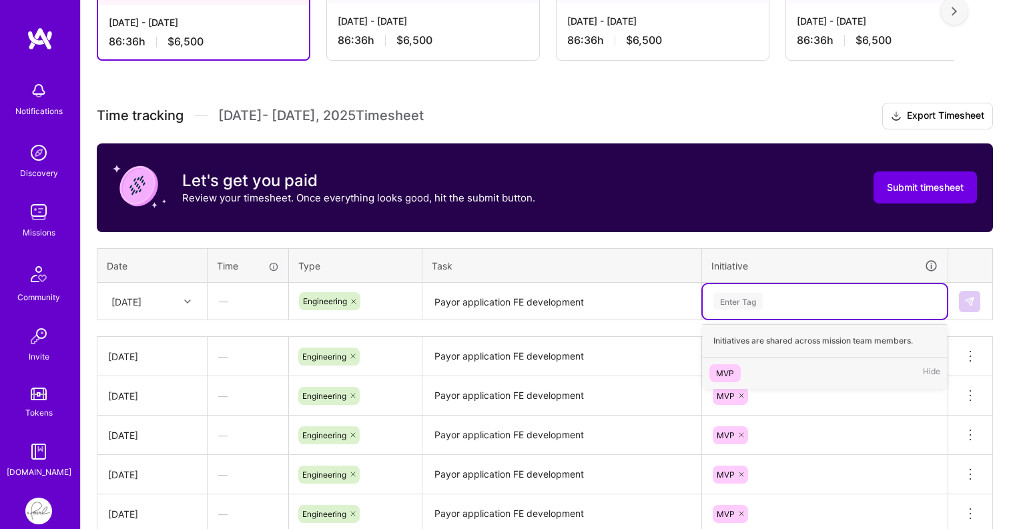
click at [756, 308] on div "Enter Tag" at bounding box center [738, 301] width 49 height 21
click at [728, 362] on div "MVP Hide" at bounding box center [825, 373] width 244 height 31
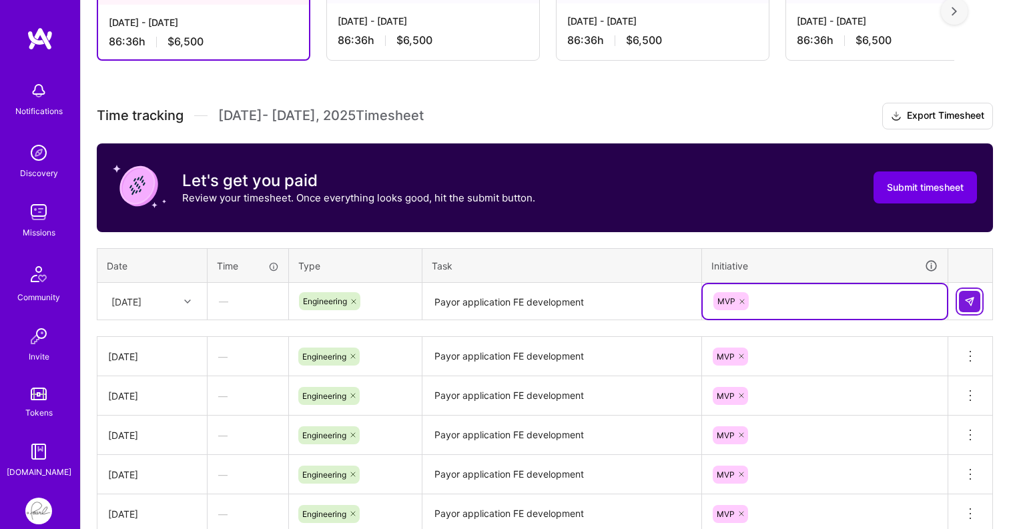
click at [969, 302] on img at bounding box center [970, 301] width 11 height 11
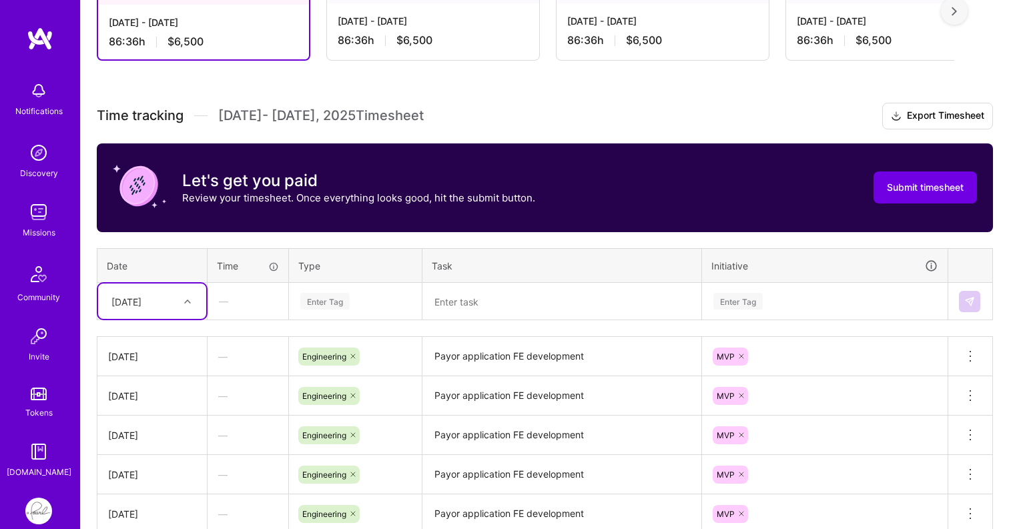
click at [180, 299] on div at bounding box center [189, 301] width 21 height 17
click at [155, 392] on div "[DATE]" at bounding box center [152, 386] width 108 height 25
click at [310, 296] on div "Enter Tag" at bounding box center [324, 301] width 49 height 21
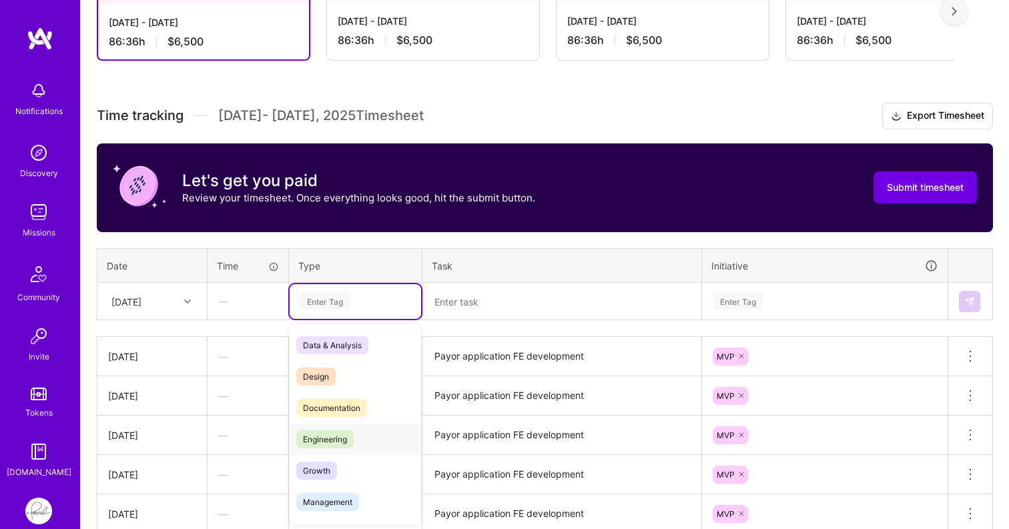
click at [317, 428] on div "Engineering" at bounding box center [355, 439] width 131 height 31
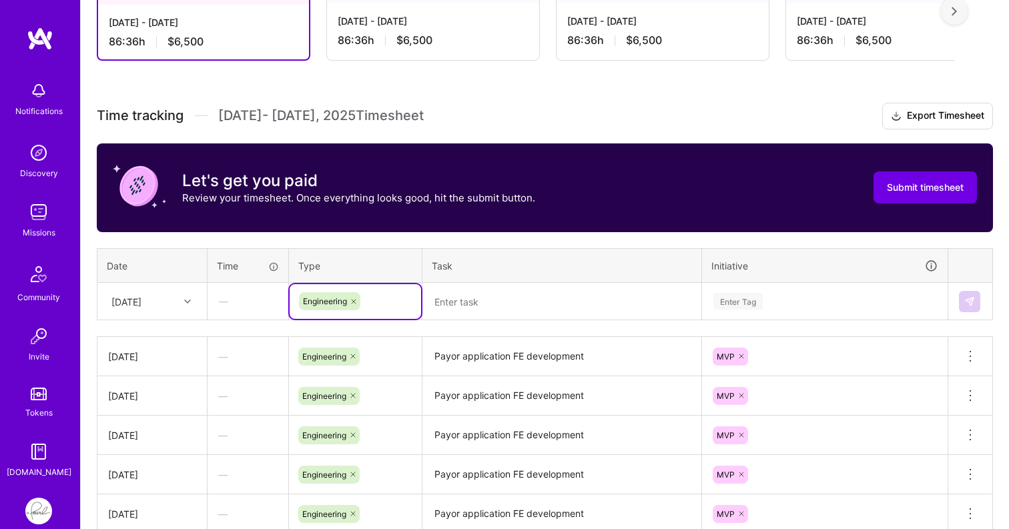
click at [471, 319] on table "Date Time Type Task Initiative [DATE] — option Engineering, selected. Select is…" at bounding box center [545, 284] width 896 height 73
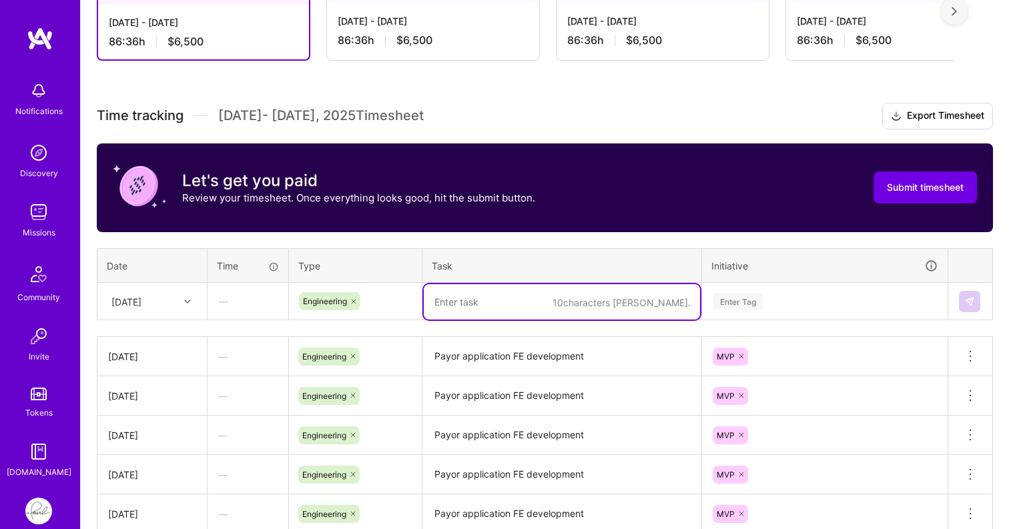
click at [485, 306] on textarea at bounding box center [562, 301] width 276 height 35
paste textarea "Payor application FE development"
type textarea "Payor application FE development"
click at [714, 298] on div "Enter Tag" at bounding box center [738, 301] width 49 height 21
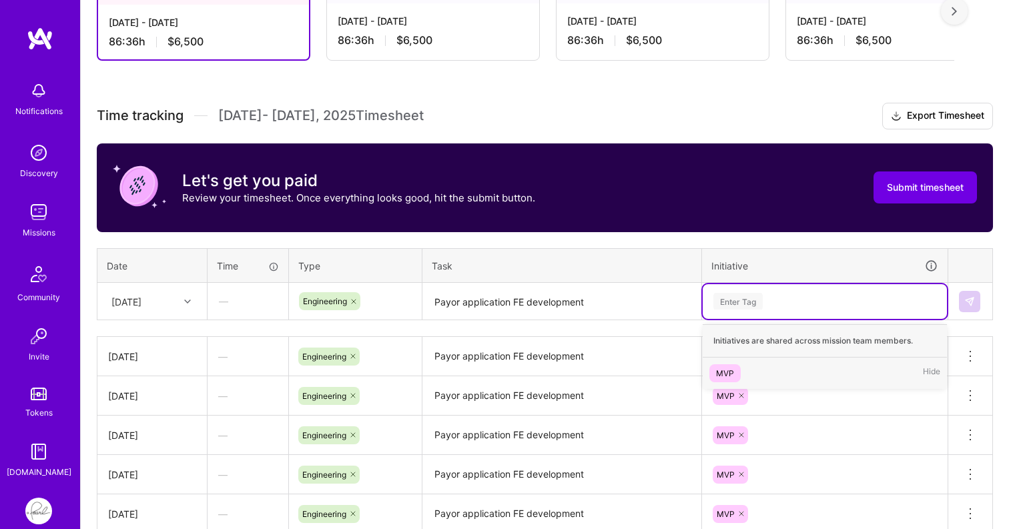
click at [720, 364] on span "MVP" at bounding box center [725, 373] width 31 height 18
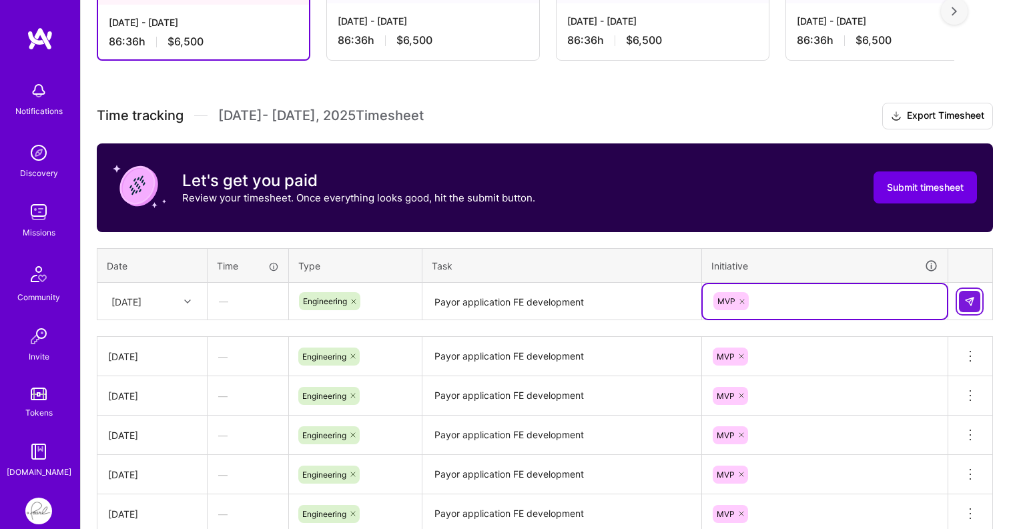
click at [974, 293] on button at bounding box center [969, 301] width 21 height 21
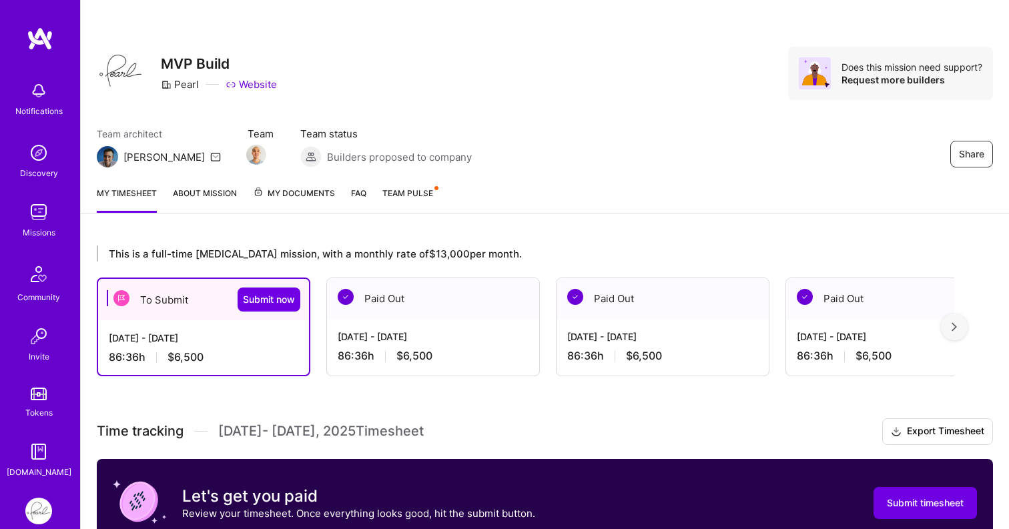
scroll to position [21, 0]
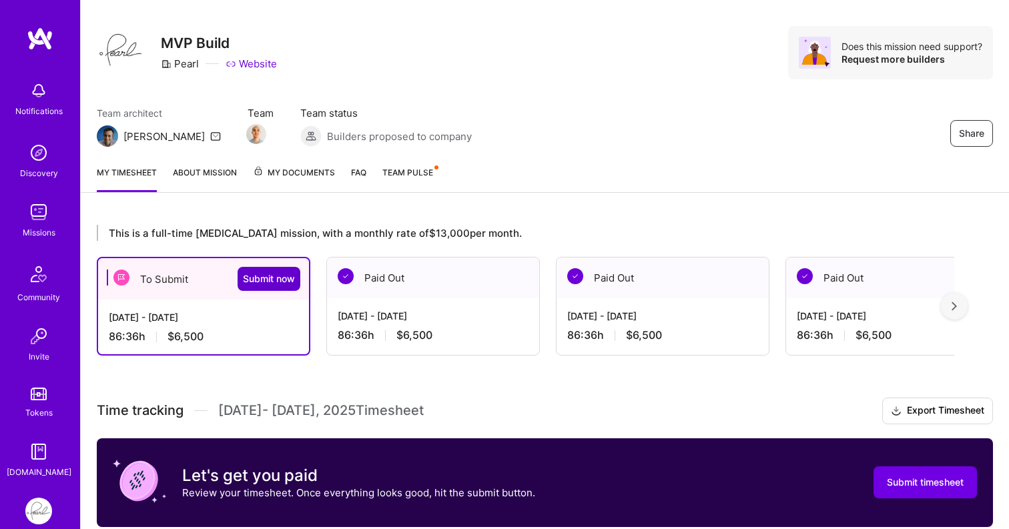
click at [284, 282] on span "Submit now" at bounding box center [269, 278] width 52 height 13
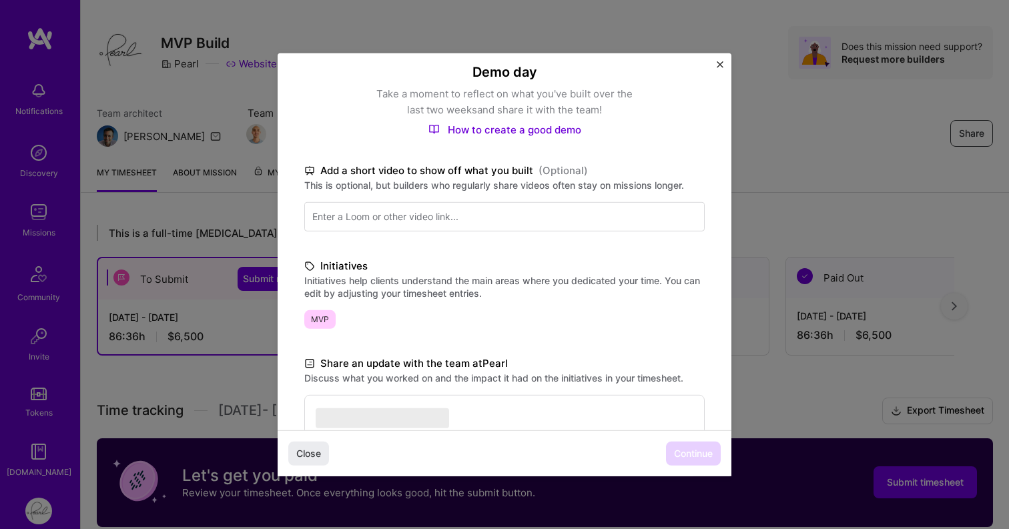
scroll to position [286, 0]
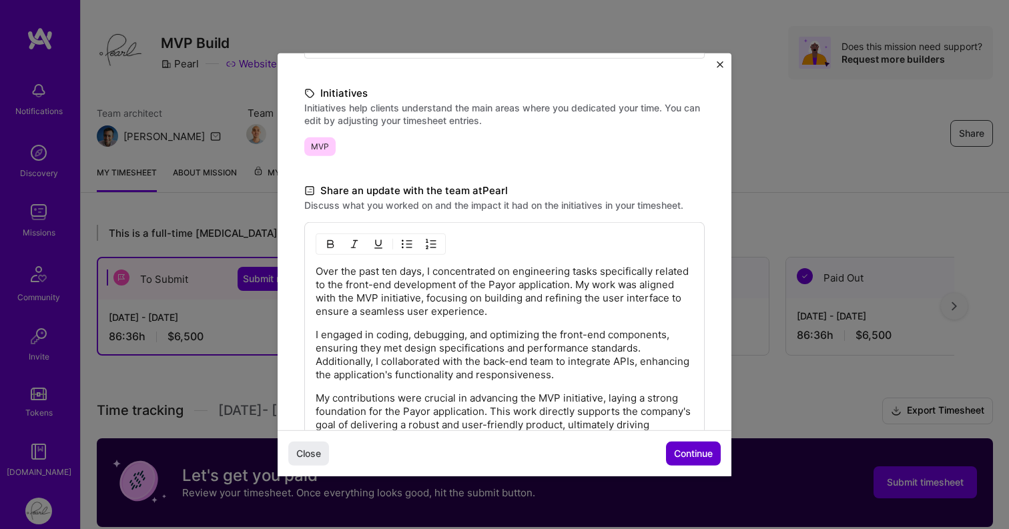
click at [682, 446] on button "Continue" at bounding box center [693, 454] width 55 height 24
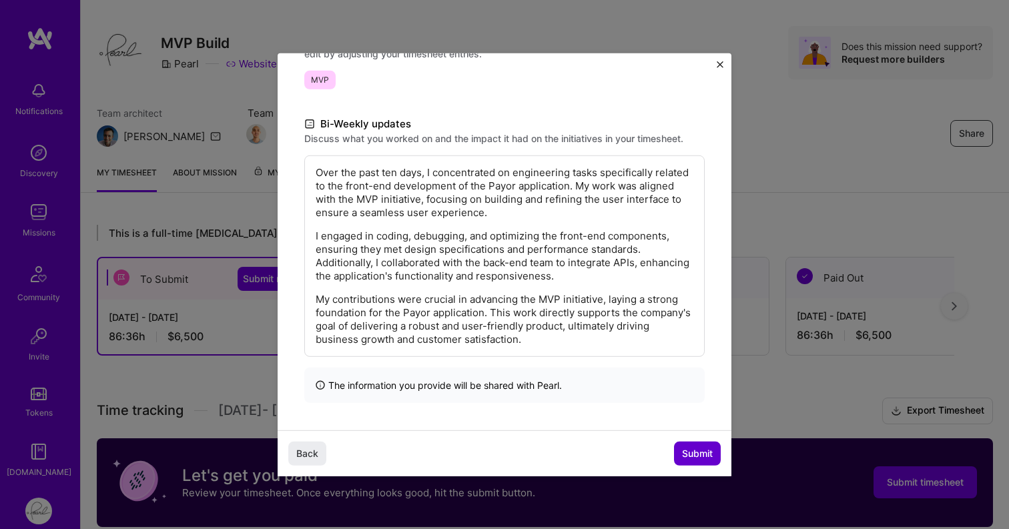
scroll to position [153, 0]
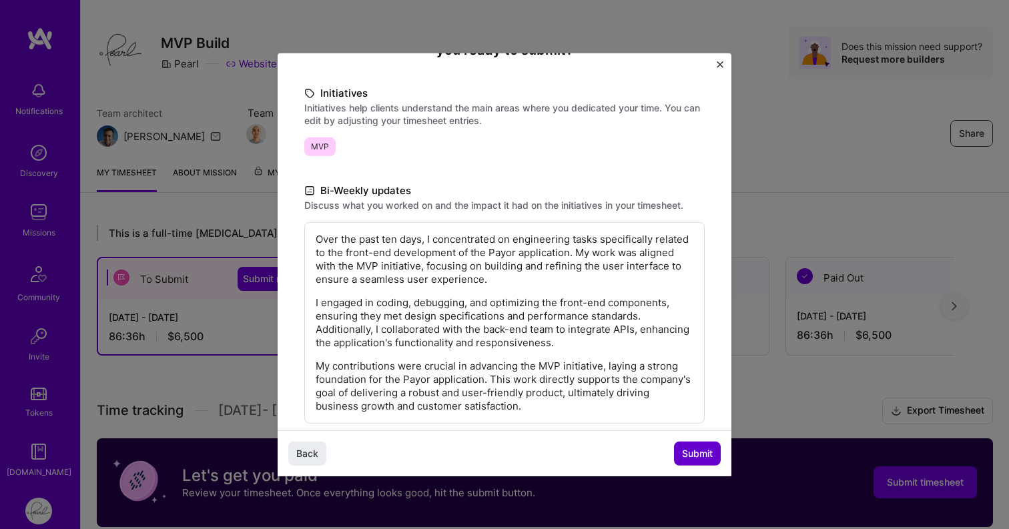
click at [700, 458] on span "Submit" at bounding box center [697, 453] width 31 height 13
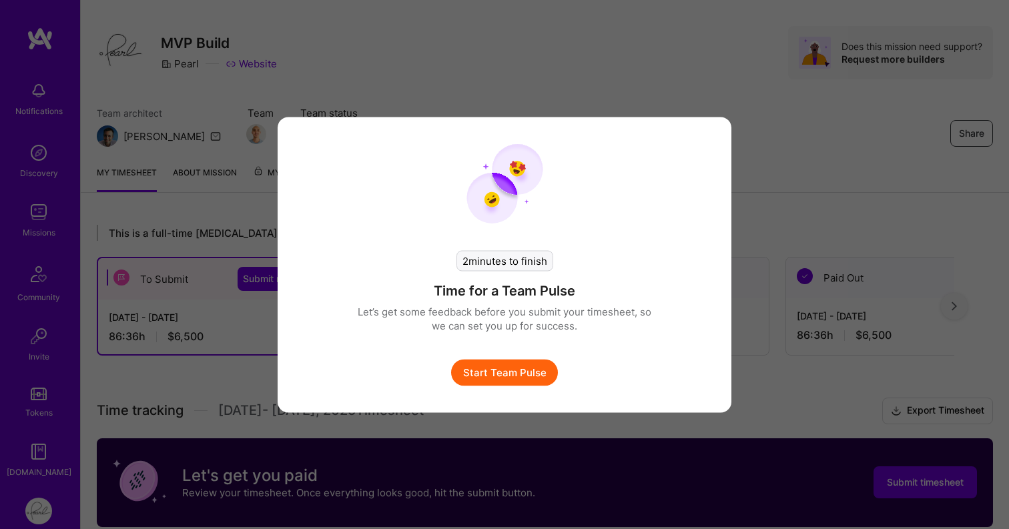
click at [511, 372] on button "Start Team Pulse" at bounding box center [504, 372] width 107 height 27
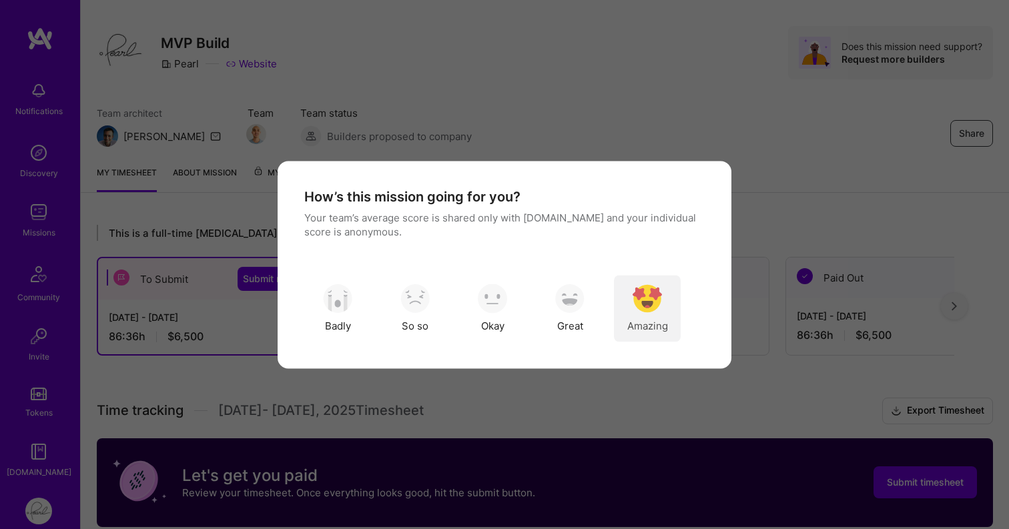
click at [651, 290] on img "modal" at bounding box center [647, 298] width 29 height 29
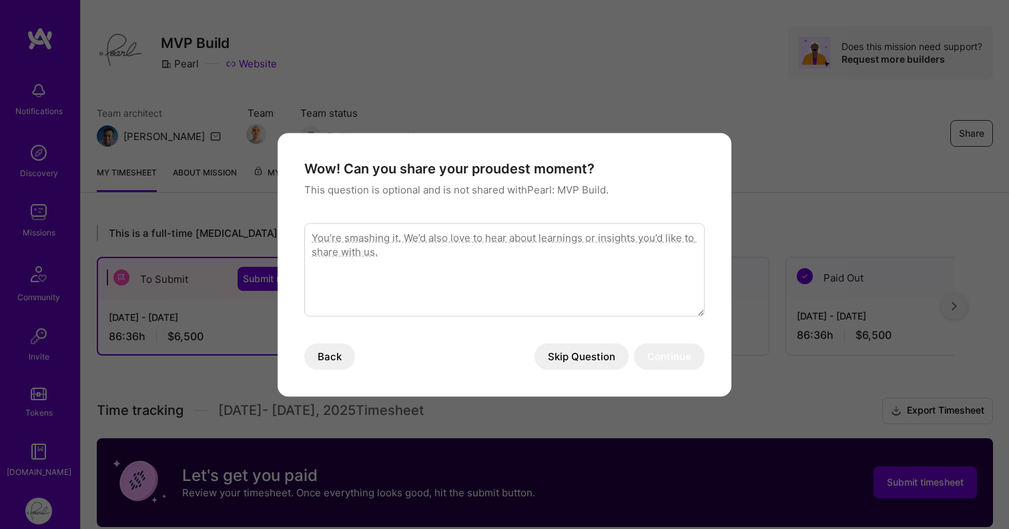
click at [580, 359] on button "Skip Question" at bounding box center [582, 356] width 94 height 27
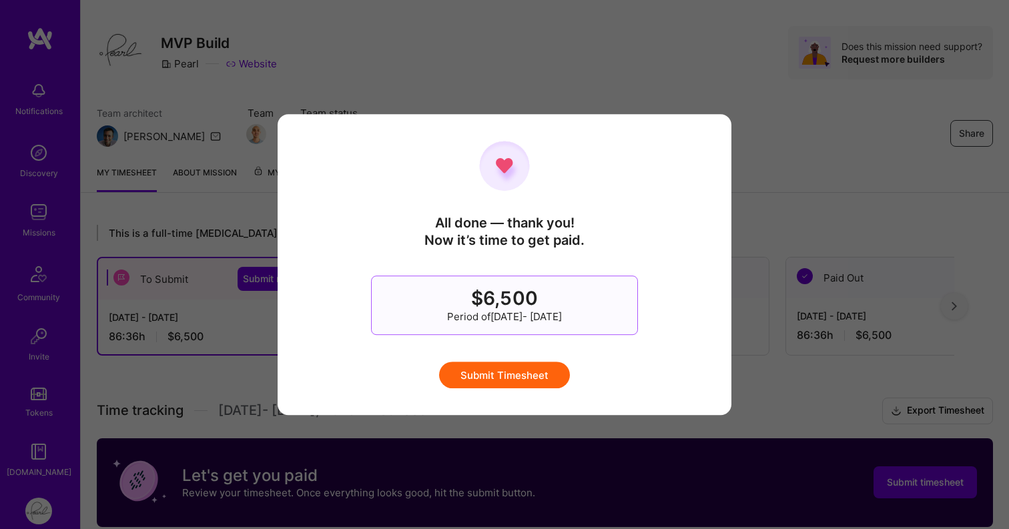
click at [539, 377] on button "Submit Timesheet" at bounding box center [504, 375] width 131 height 27
